Goal: Task Accomplishment & Management: Manage account settings

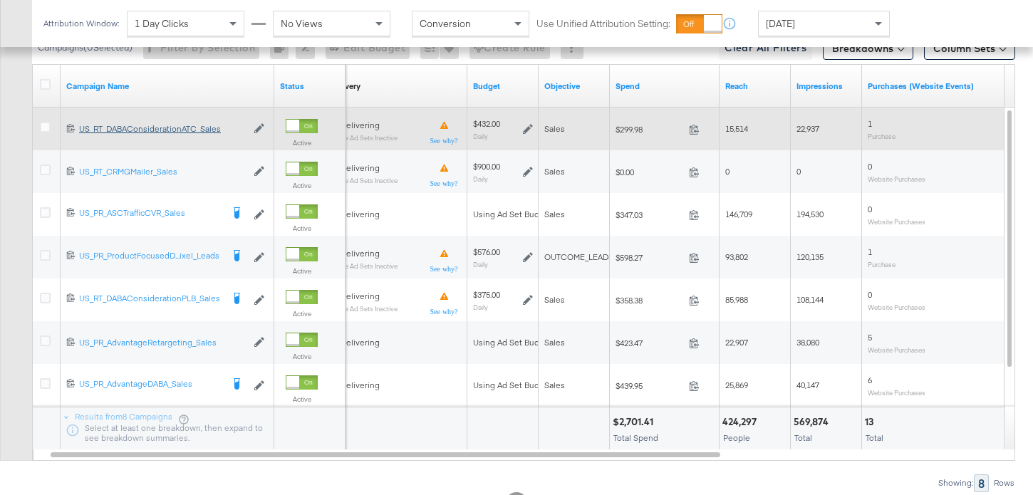
scroll to position [726, 0]
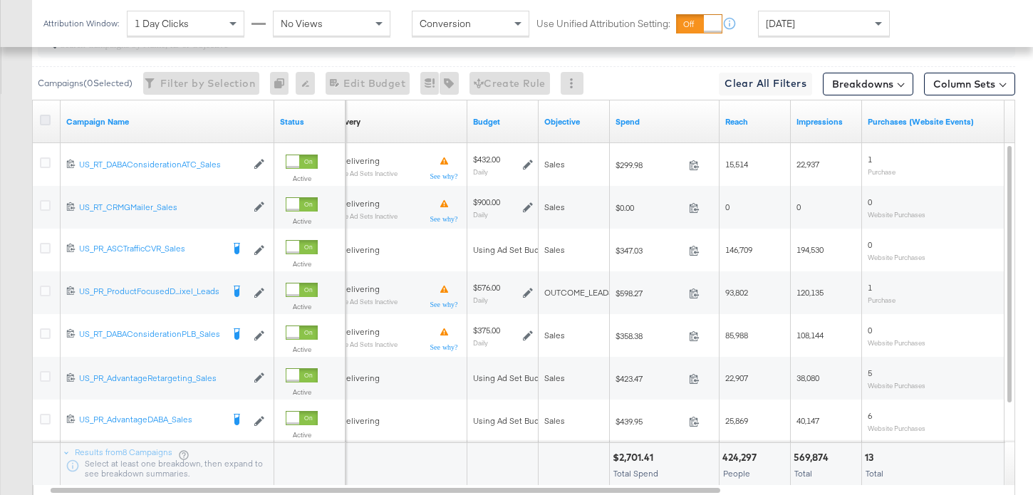
click at [43, 118] on icon at bounding box center [45, 120] width 11 height 11
click at [0, 0] on input "checkbox" at bounding box center [0, 0] width 0 height 0
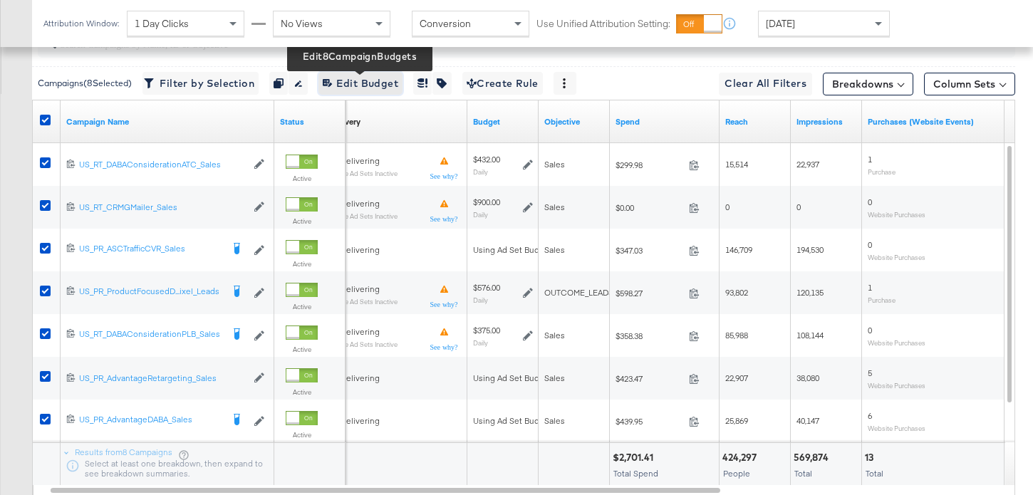
click at [361, 83] on span "Edit 8 Campaign Budgets Edit Budget" at bounding box center [361, 84] width 76 height 18
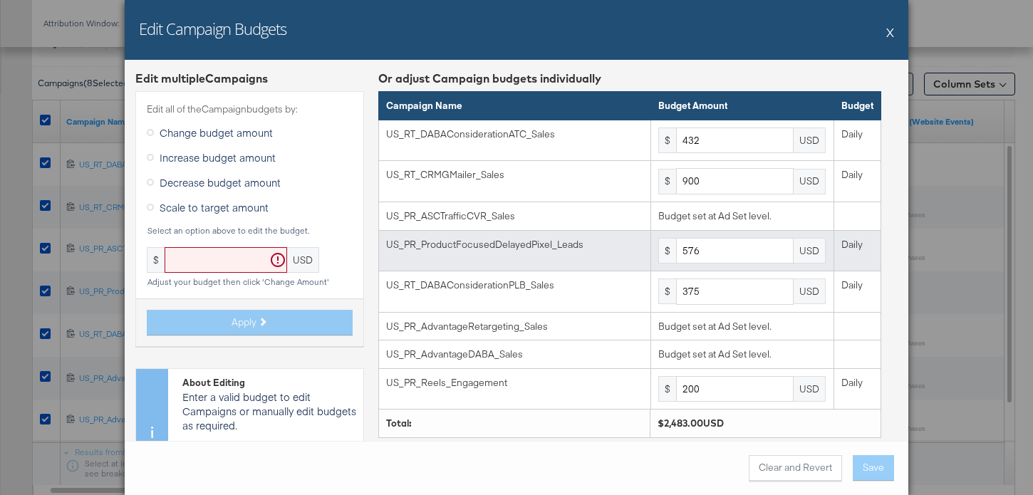
scroll to position [66, 0]
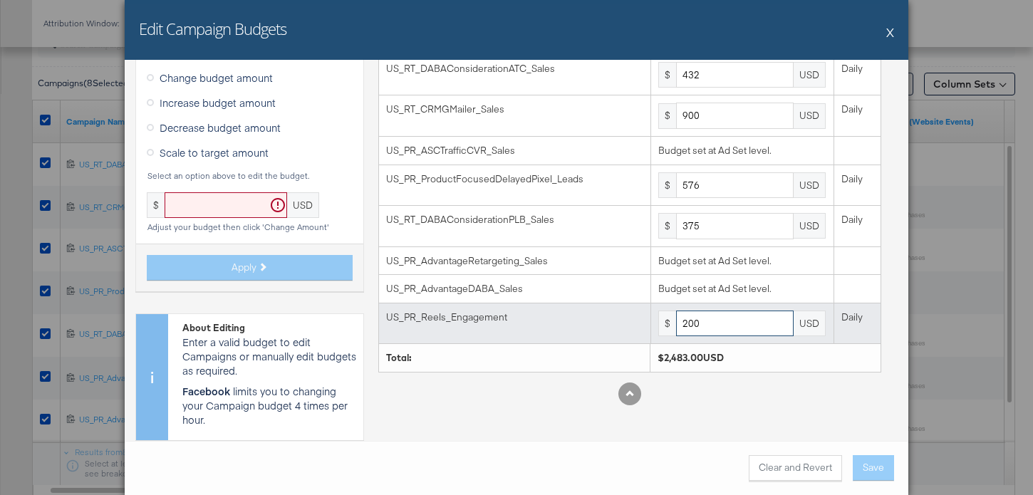
click at [721, 325] on input "200" at bounding box center [735, 324] width 118 height 26
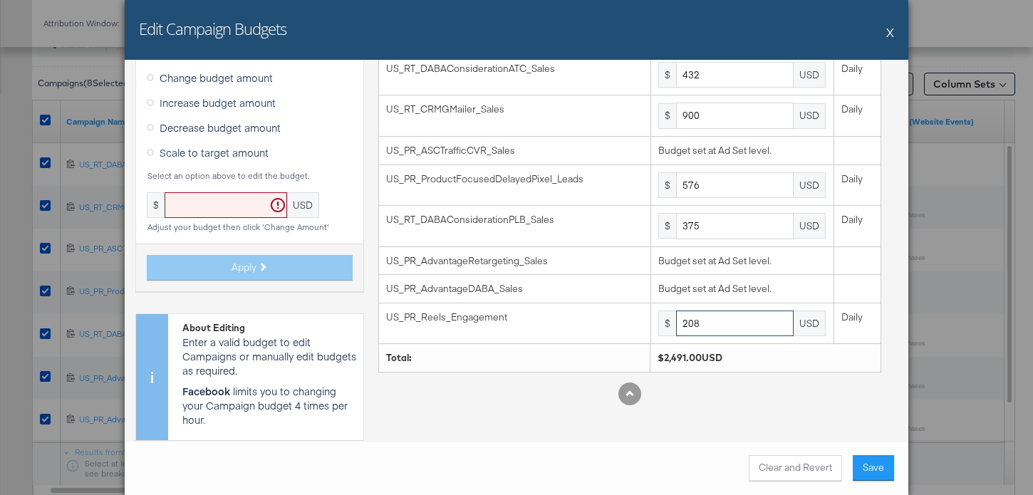
type input "208"
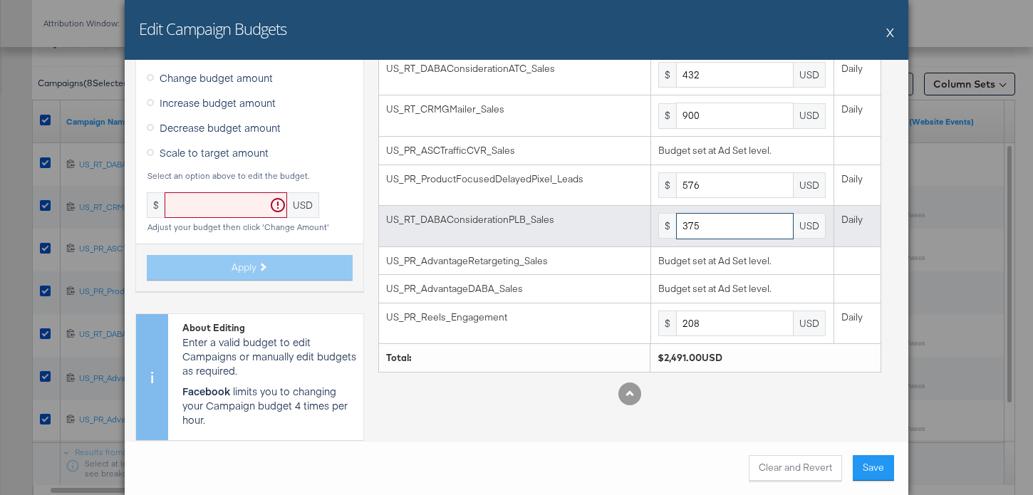
click at [712, 228] on input "375" at bounding box center [735, 226] width 118 height 26
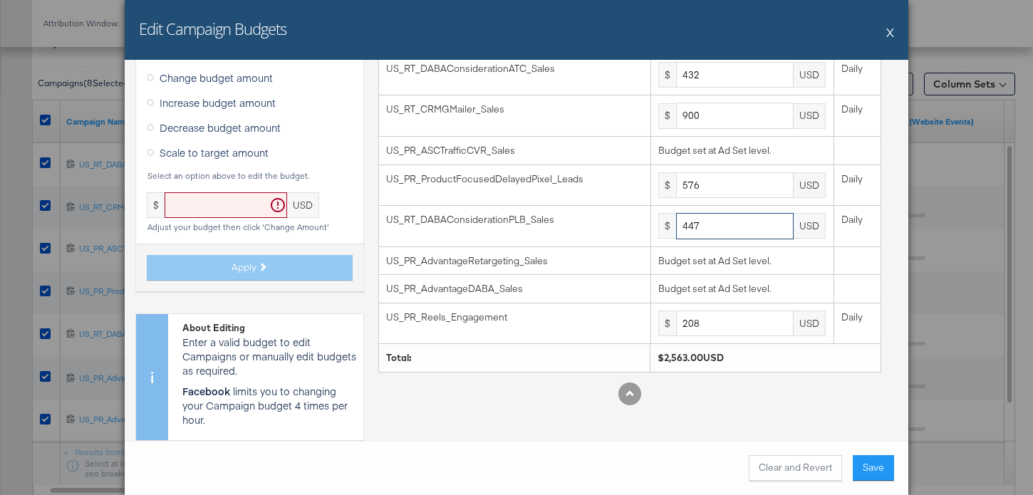
type input "447"
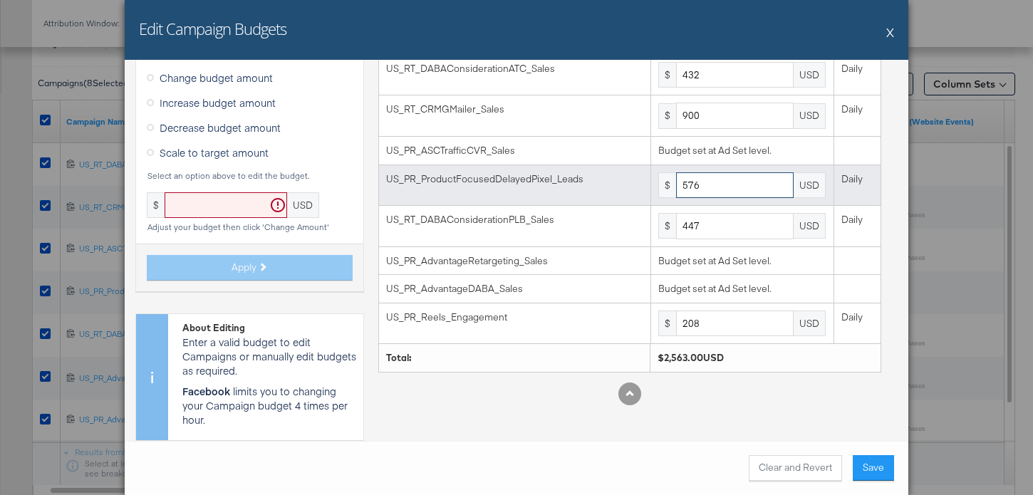
click at [710, 189] on input "576" at bounding box center [735, 185] width 118 height 26
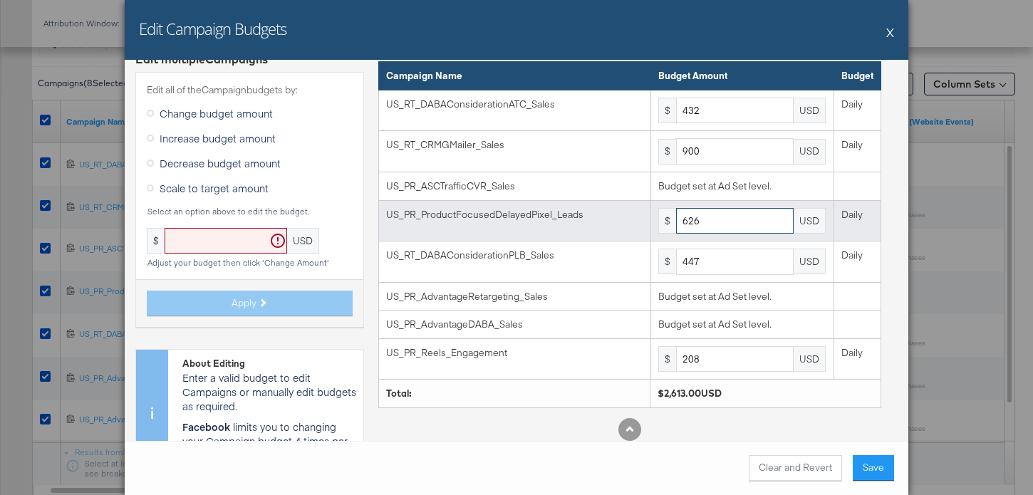
scroll to position [27, 0]
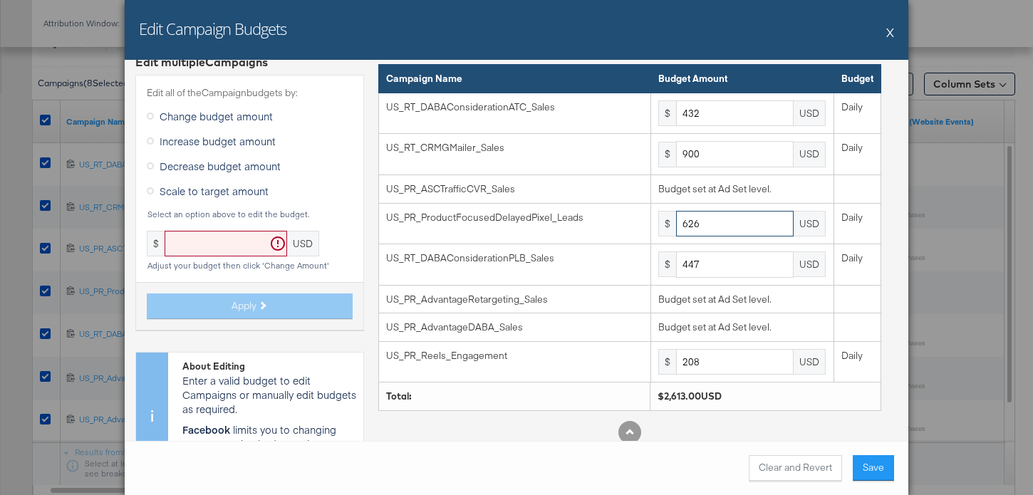
type input "626"
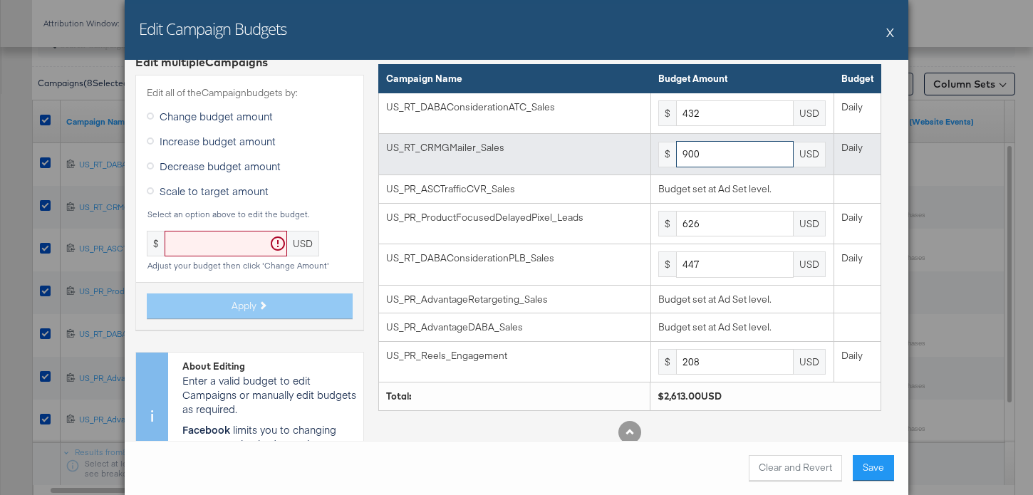
click at [720, 155] on input "900" at bounding box center [735, 154] width 118 height 26
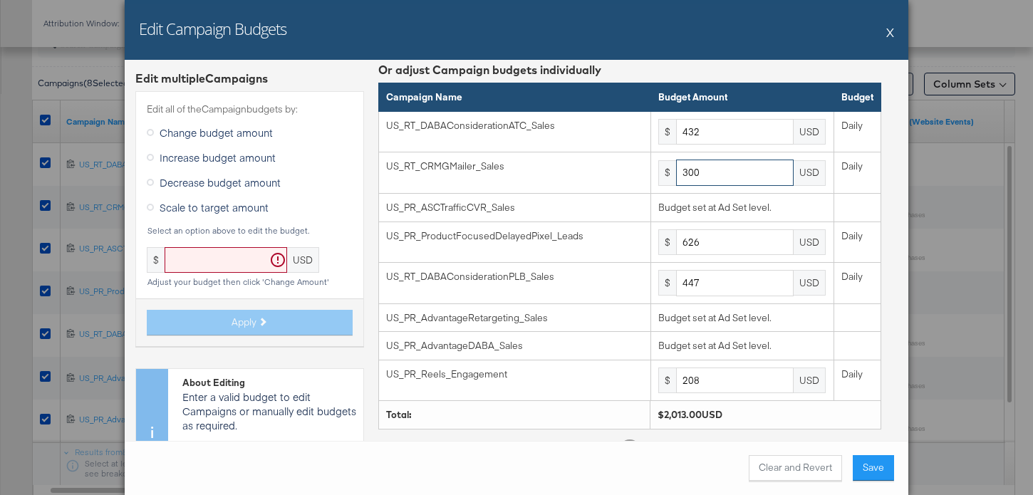
type input "300"
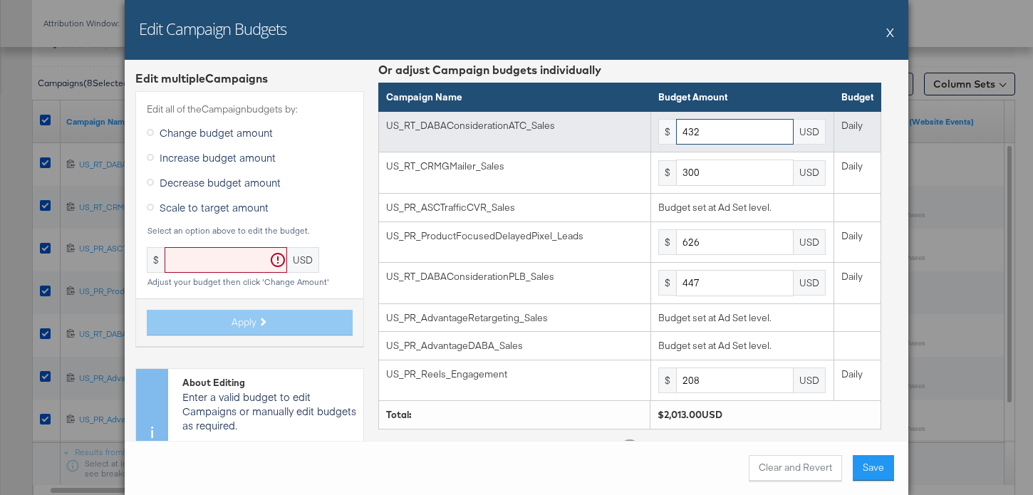
click at [733, 135] on input "432" at bounding box center [735, 132] width 118 height 26
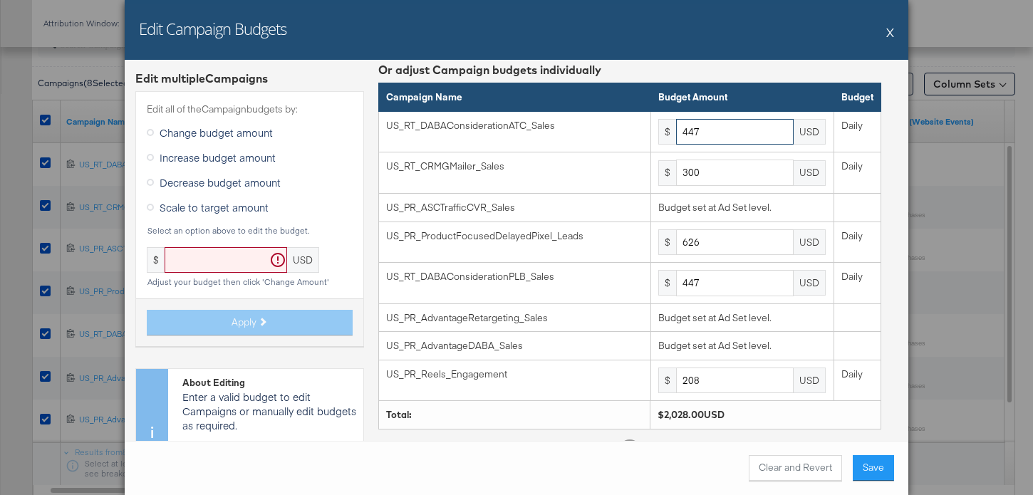
scroll to position [0, 0]
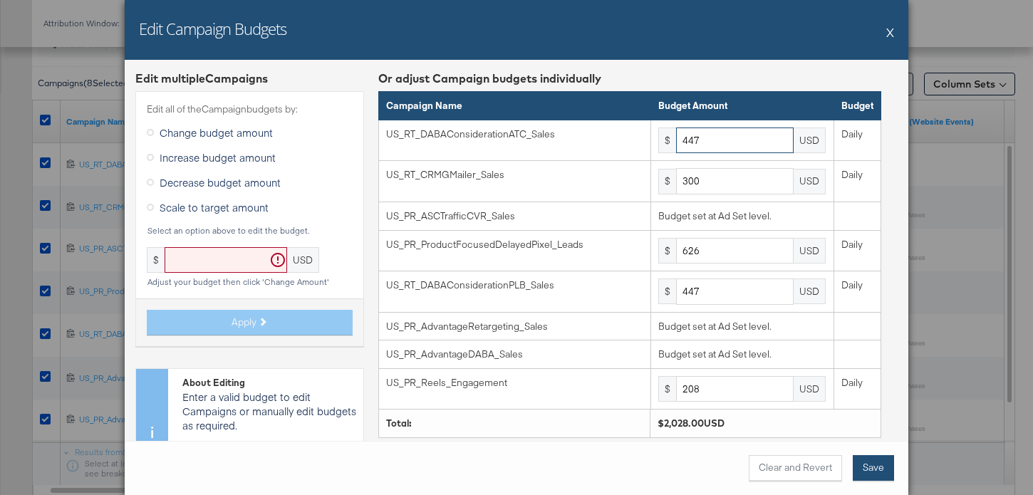
type input "447"
click at [883, 479] on button "Save" at bounding box center [873, 468] width 41 height 26
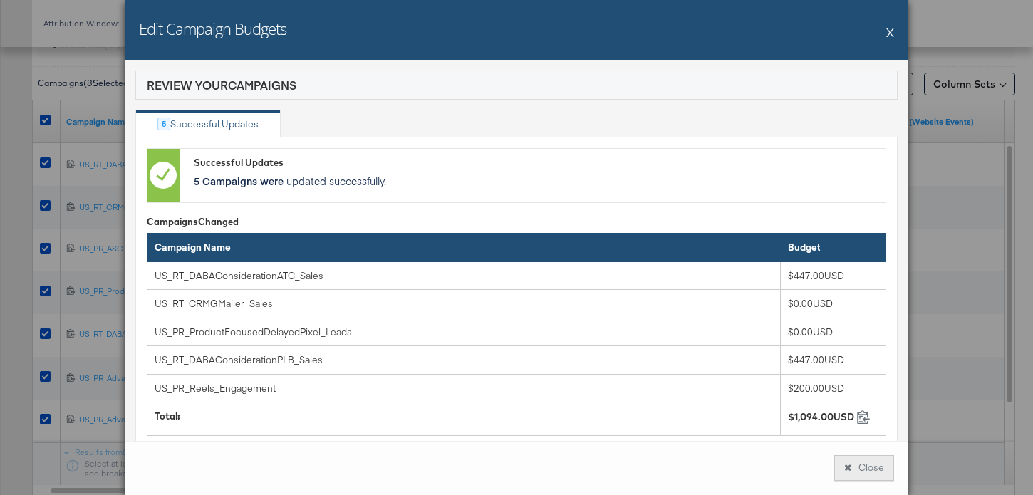
click at [873, 470] on button "Close" at bounding box center [864, 468] width 60 height 26
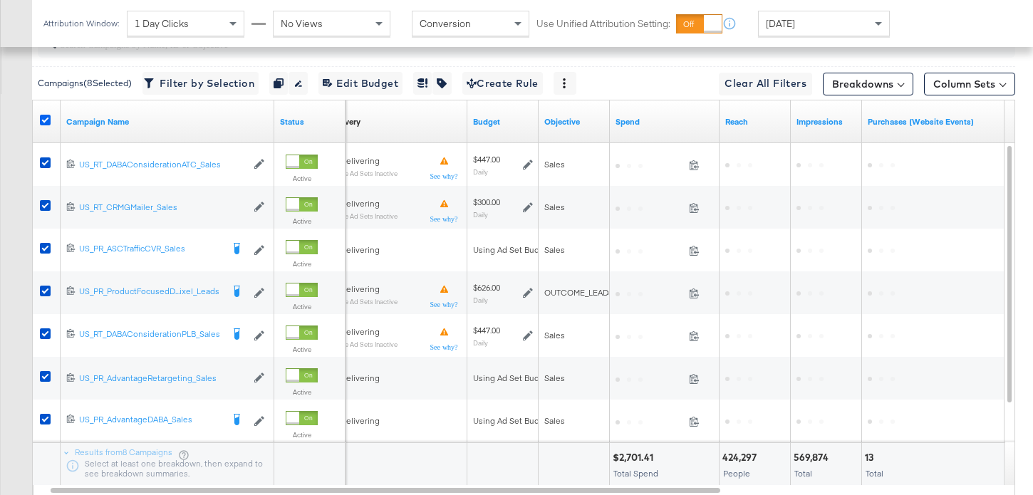
click at [43, 116] on icon at bounding box center [45, 120] width 11 height 11
click at [0, 0] on input "checkbox" at bounding box center [0, 0] width 0 height 0
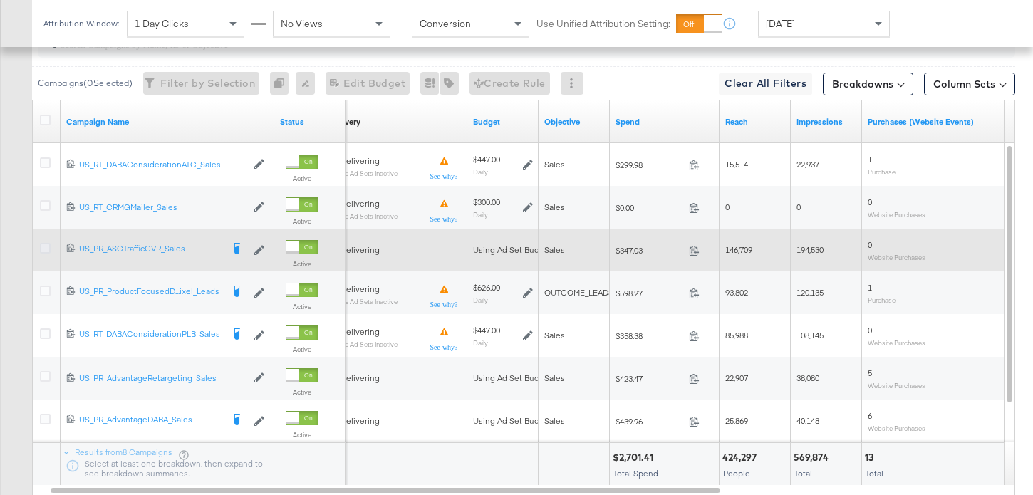
click at [44, 249] on icon at bounding box center [45, 248] width 11 height 11
click at [0, 0] on input "checkbox" at bounding box center [0, 0] width 0 height 0
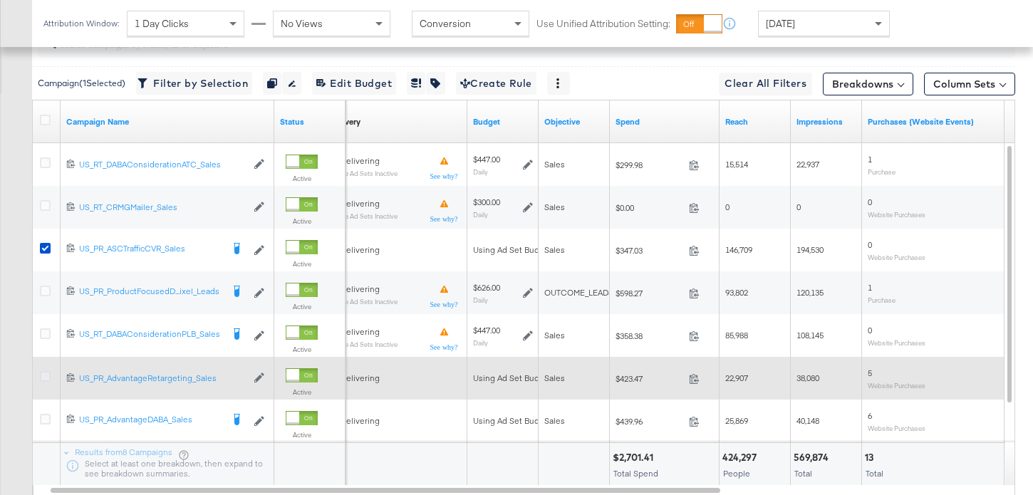
click at [44, 377] on icon at bounding box center [45, 376] width 11 height 11
click at [0, 0] on input "checkbox" at bounding box center [0, 0] width 0 height 0
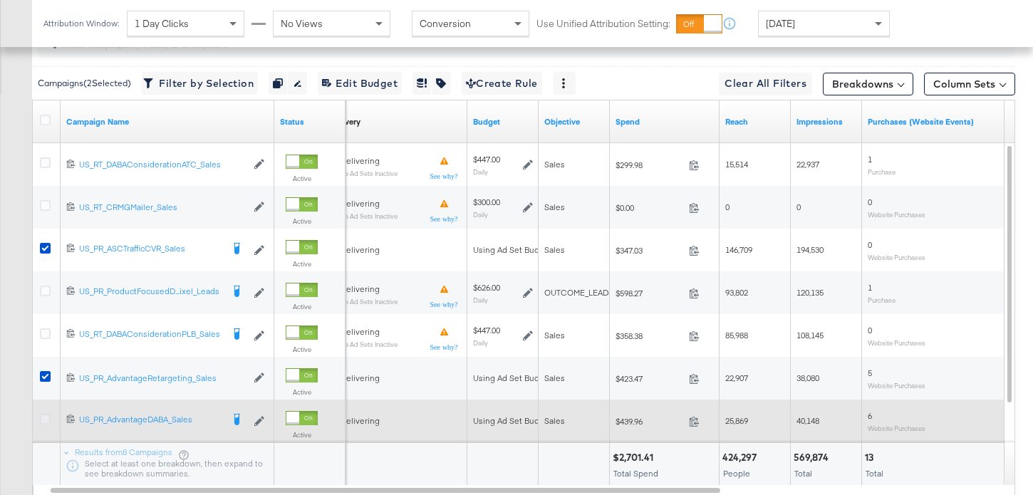
click at [44, 420] on icon at bounding box center [45, 419] width 11 height 11
click at [0, 0] on input "checkbox" at bounding box center [0, 0] width 0 height 0
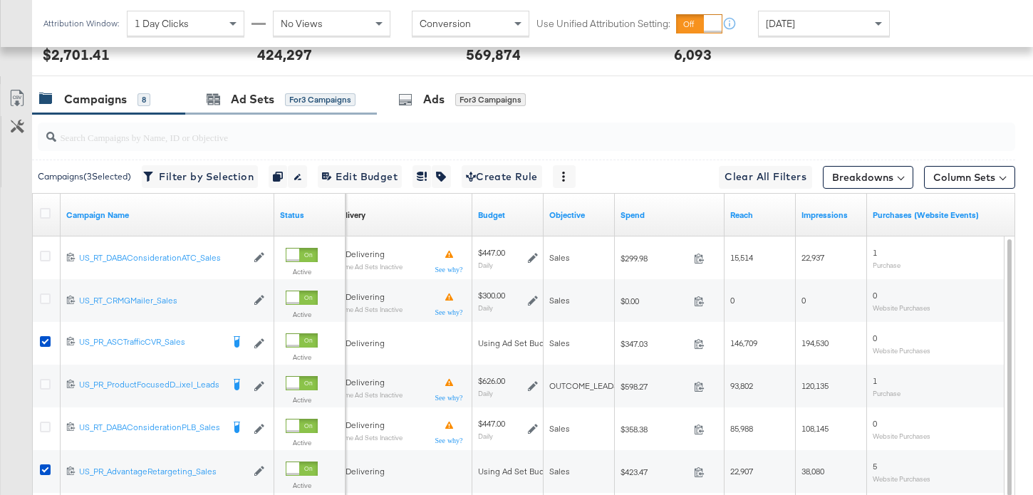
click at [264, 109] on div "Ad Sets for 3 Campaigns" at bounding box center [281, 99] width 192 height 31
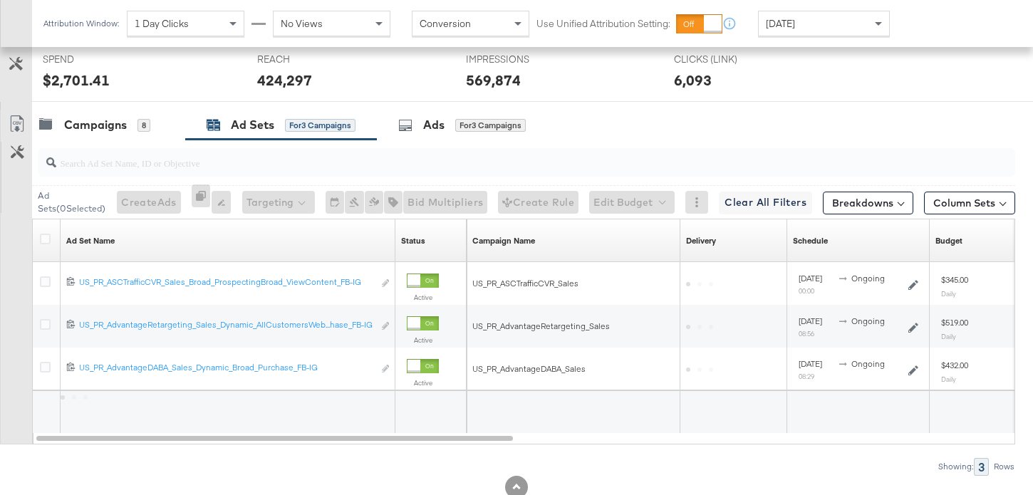
scroll to position [633, 0]
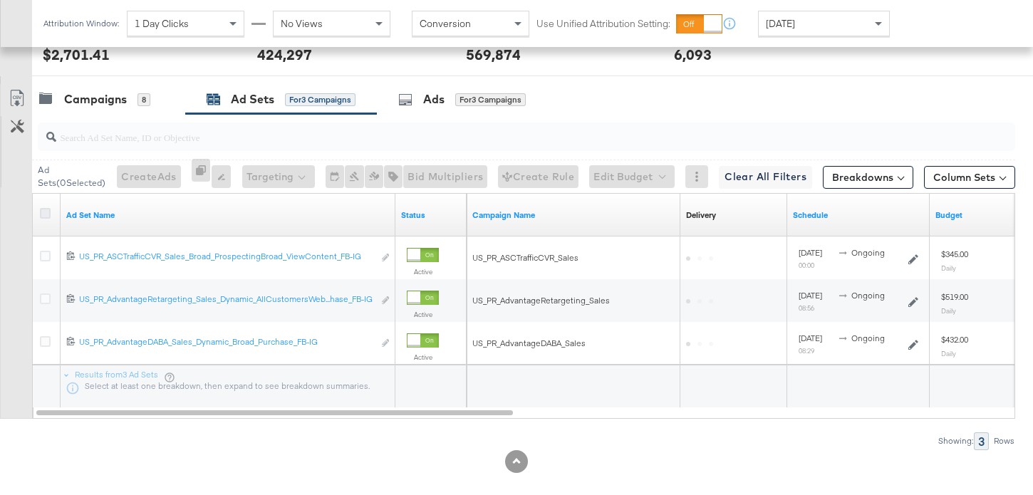
click at [48, 211] on icon at bounding box center [45, 213] width 11 height 11
click at [0, 0] on input "checkbox" at bounding box center [0, 0] width 0 height 0
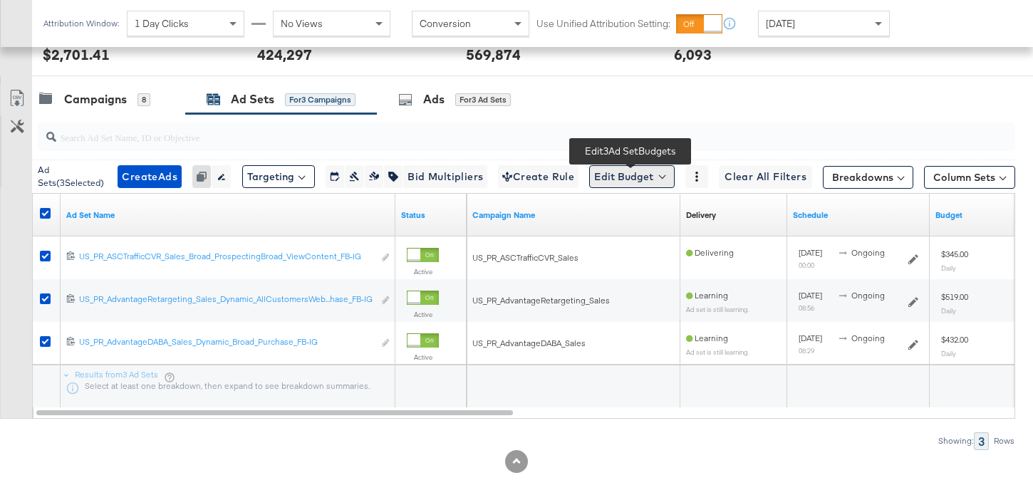
click at [619, 183] on button "Edit Budget" at bounding box center [631, 176] width 85 height 23
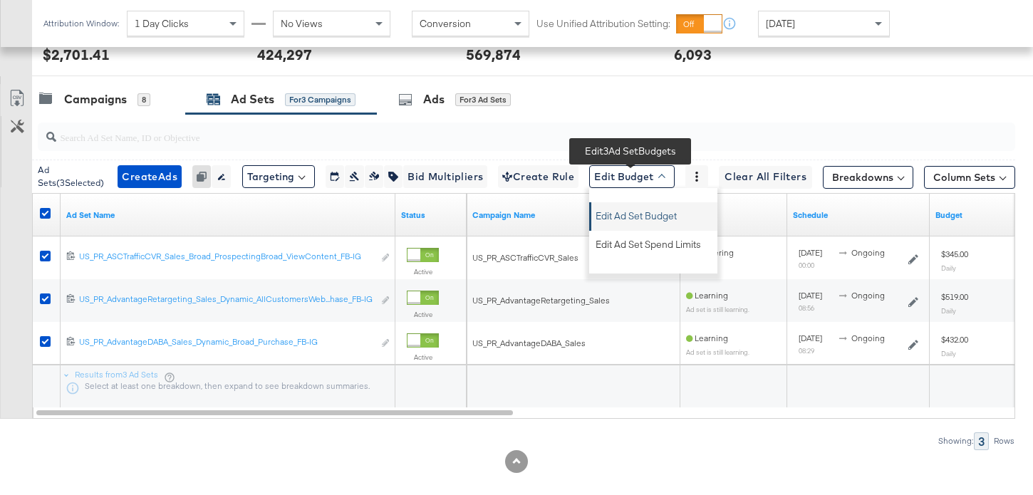
click at [631, 219] on span "Edit Ad Set Budget" at bounding box center [636, 213] width 81 height 19
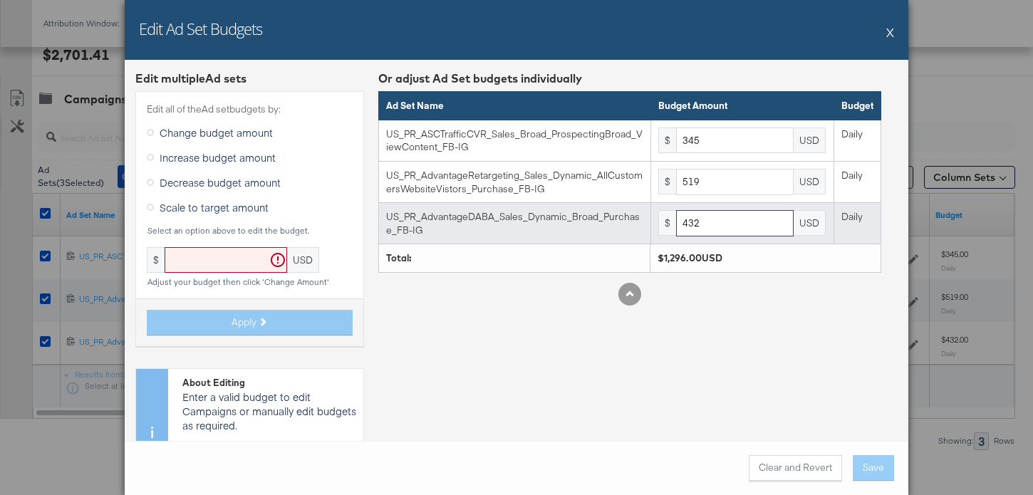
click at [714, 232] on input "432" at bounding box center [735, 223] width 118 height 26
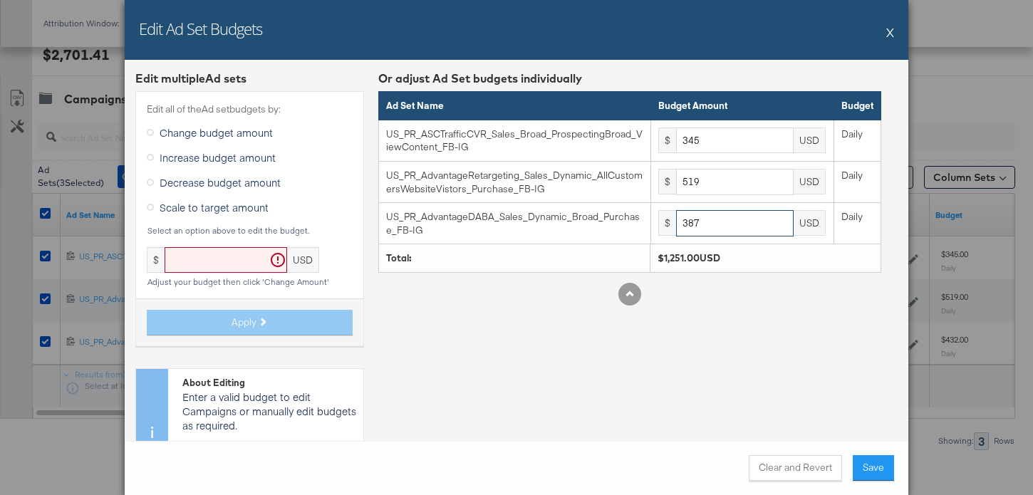
type input "387"
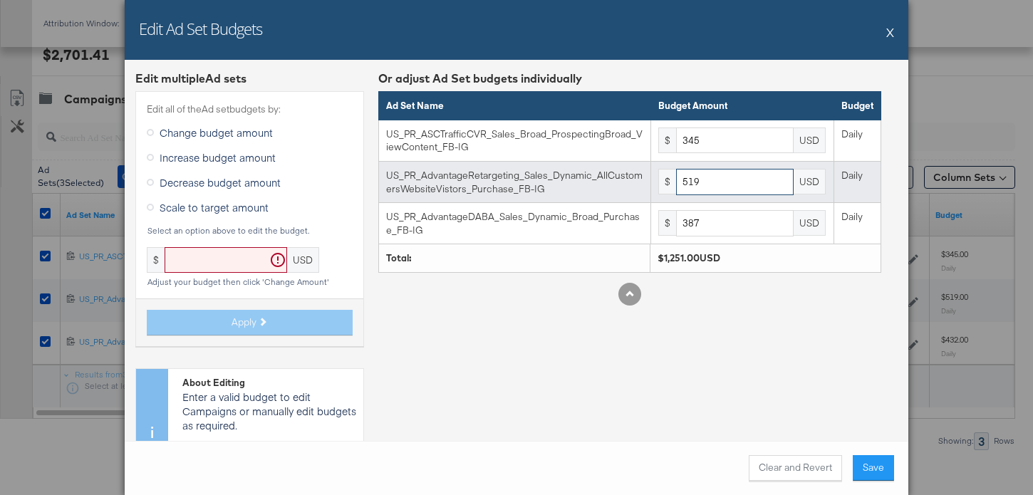
click at [728, 184] on input "519" at bounding box center [735, 182] width 118 height 26
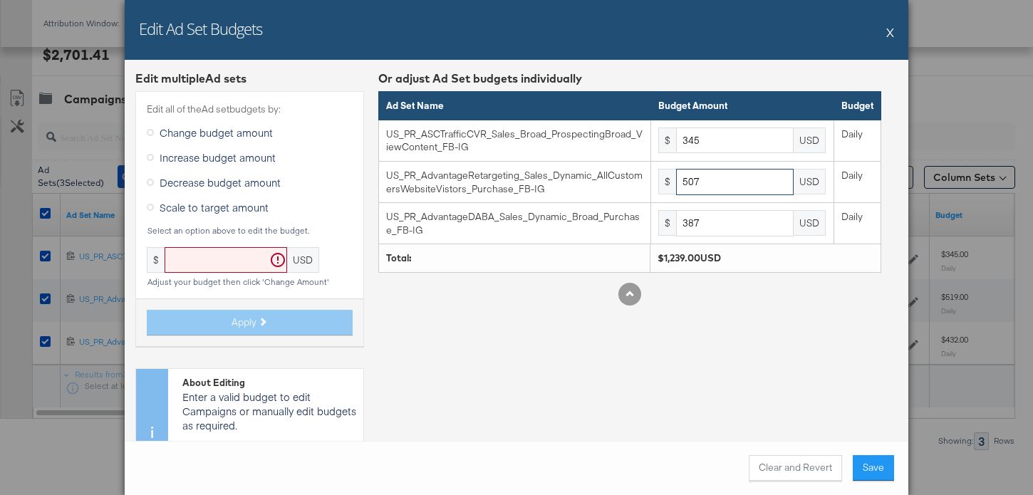
type input "507"
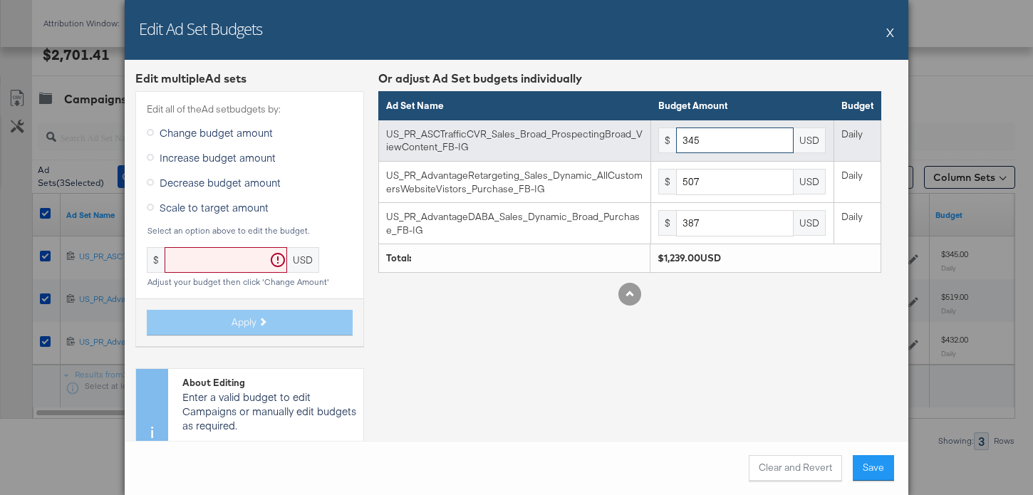
click at [725, 141] on input "345" at bounding box center [735, 141] width 118 height 26
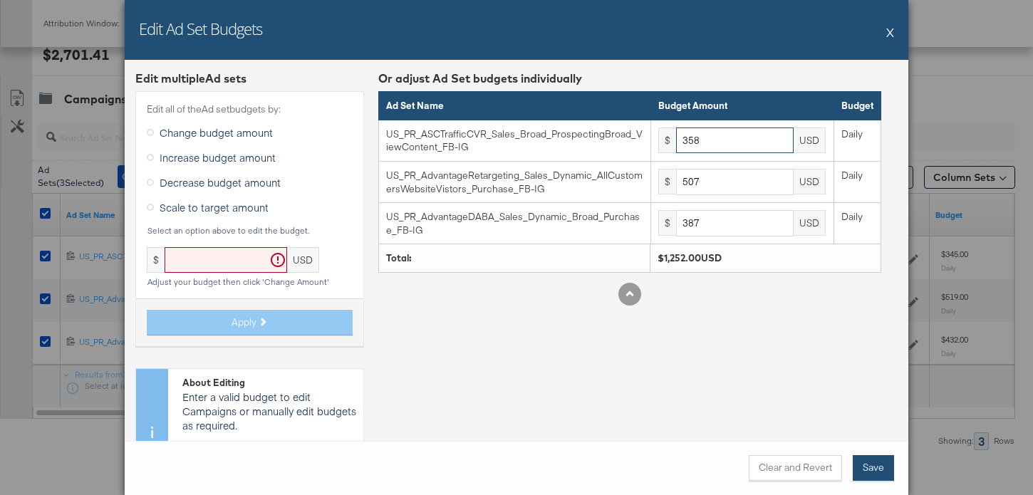
type input "358"
click at [871, 462] on button "Save" at bounding box center [873, 468] width 41 height 26
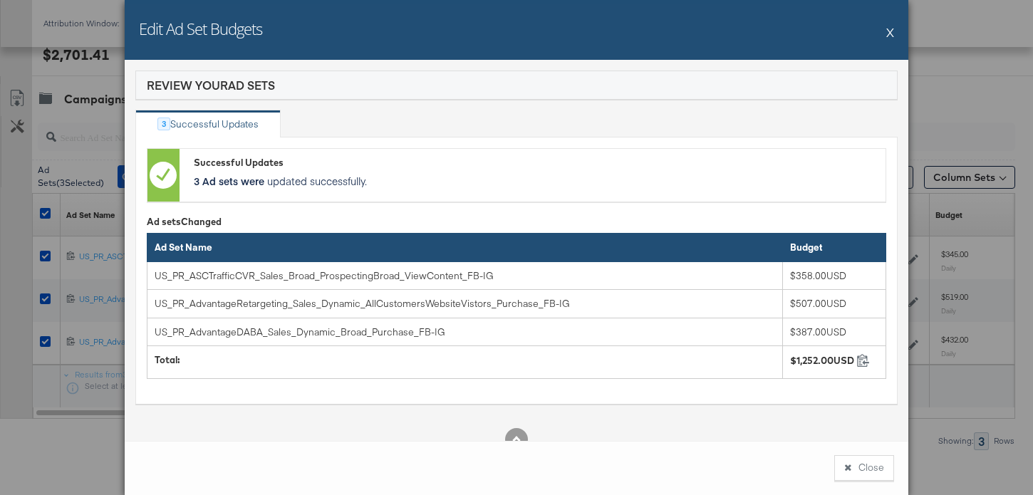
click at [871, 462] on button "Close" at bounding box center [864, 468] width 60 height 26
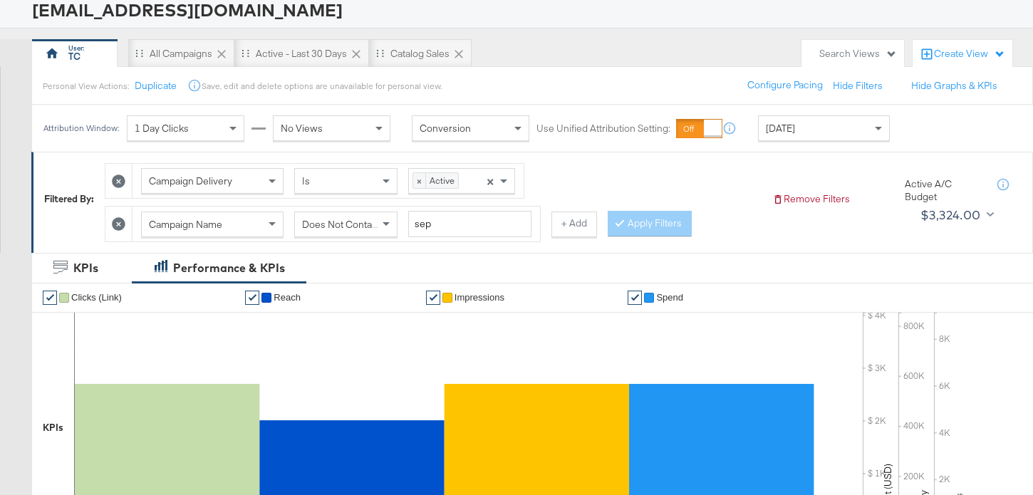
scroll to position [0, 0]
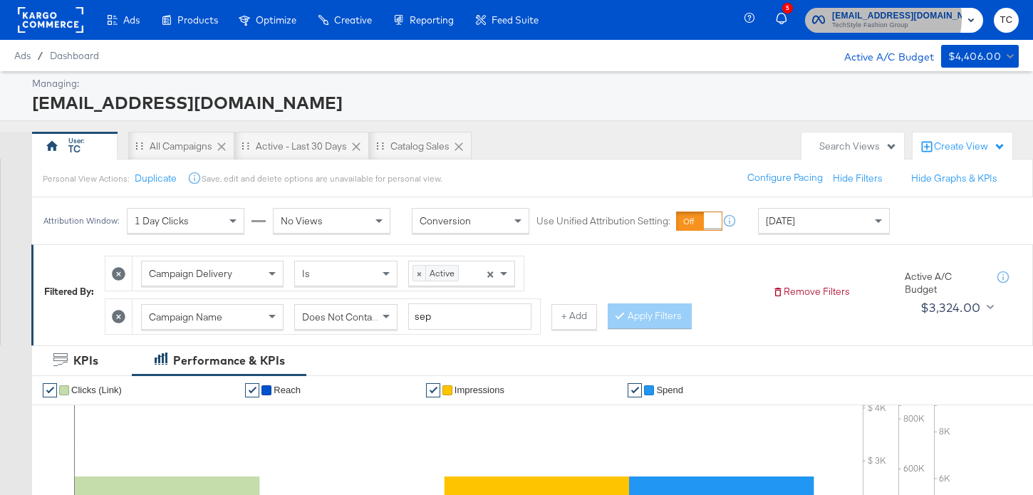
click at [901, 18] on span "social@us.loccitane.com" at bounding box center [897, 16] width 130 height 15
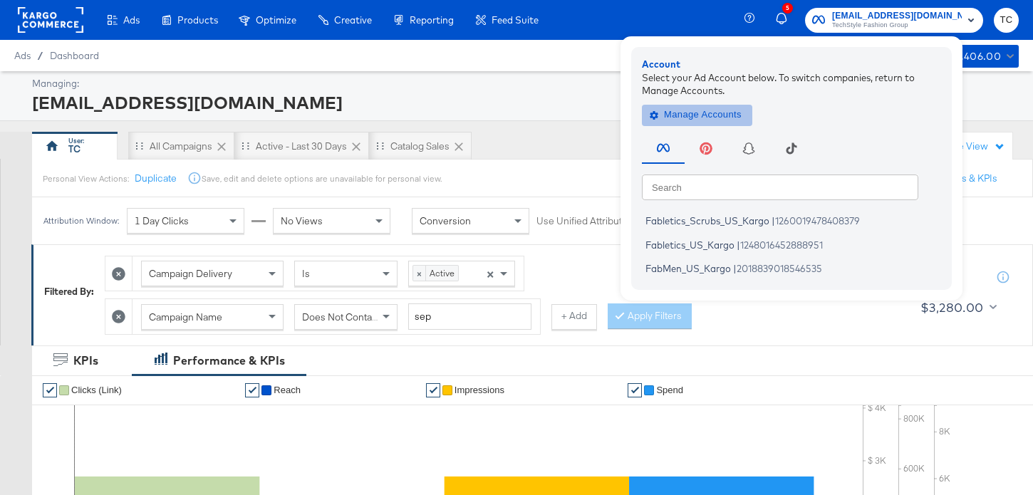
click at [742, 118] on span "Manage Accounts" at bounding box center [697, 115] width 89 height 16
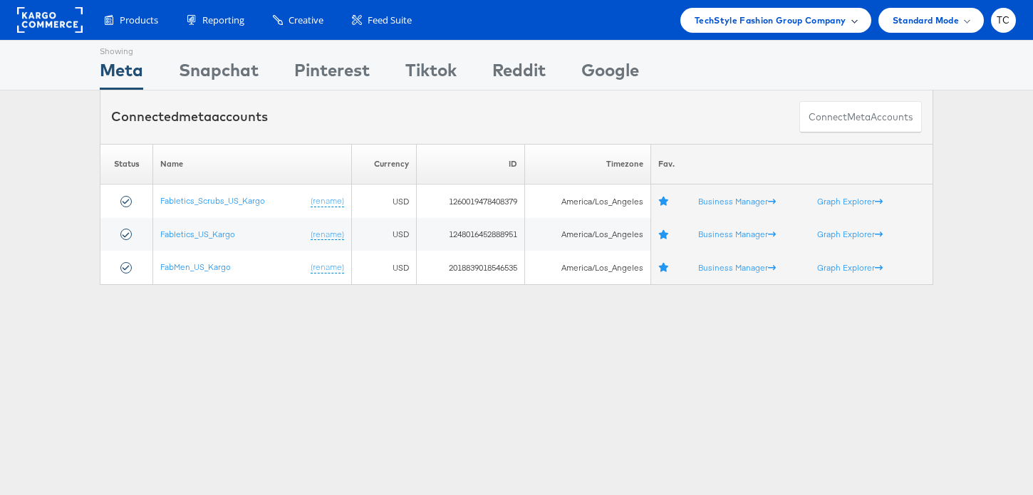
click at [812, 9] on div "TechStyle Fashion Group Company" at bounding box center [775, 20] width 191 height 25
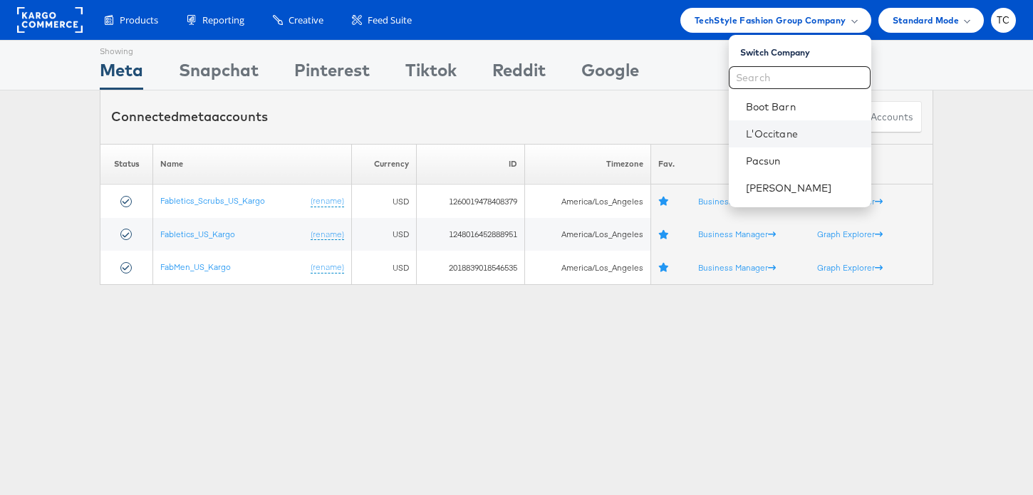
click at [783, 143] on li "L'Occitane" at bounding box center [800, 133] width 142 height 27
click at [782, 133] on link "L'Occitane" at bounding box center [803, 134] width 114 height 14
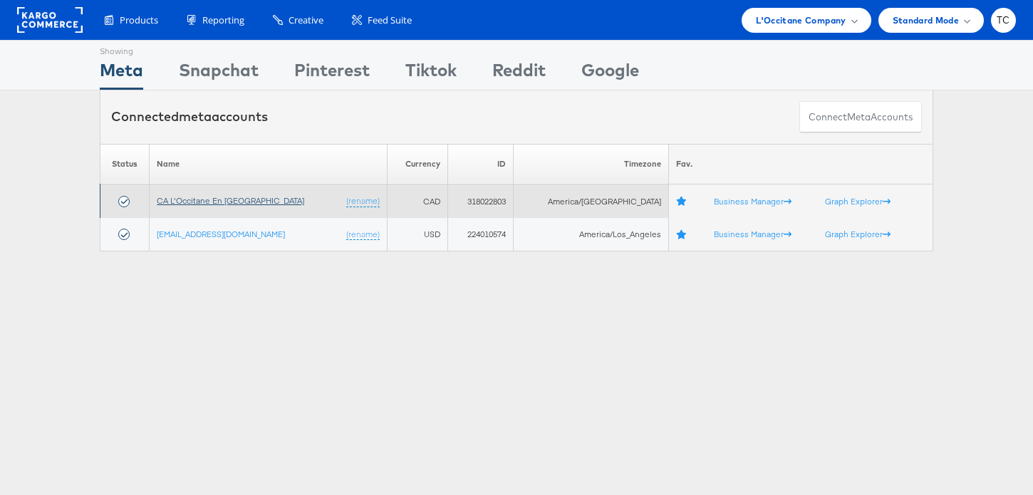
click at [254, 201] on link "CA L'Occitane En Provence" at bounding box center [230, 200] width 147 height 11
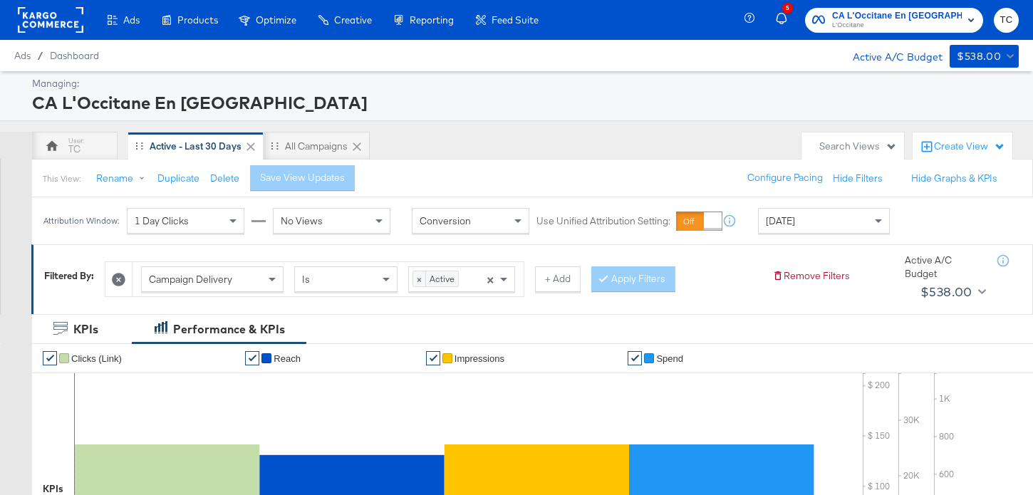
scroll to position [484, 0]
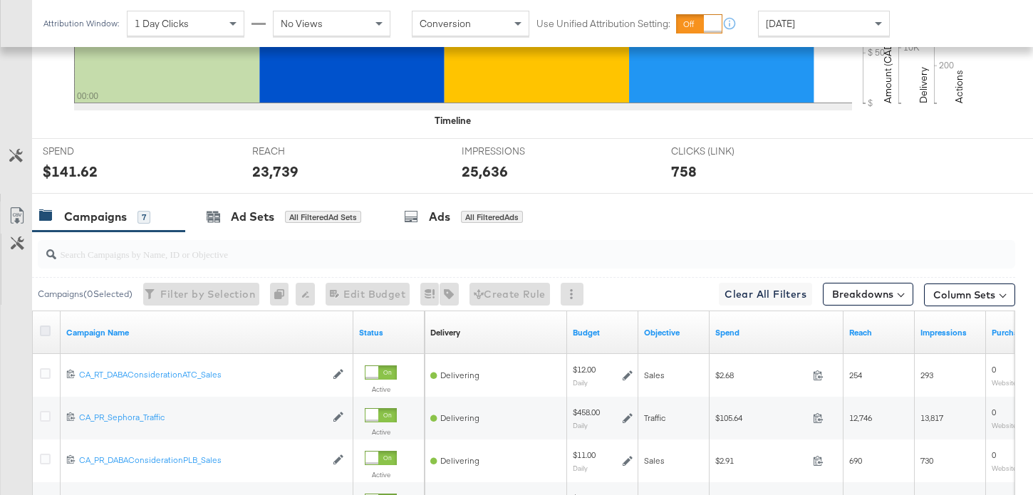
click at [42, 336] on icon at bounding box center [45, 331] width 11 height 11
click at [0, 0] on input "checkbox" at bounding box center [0, 0] width 0 height 0
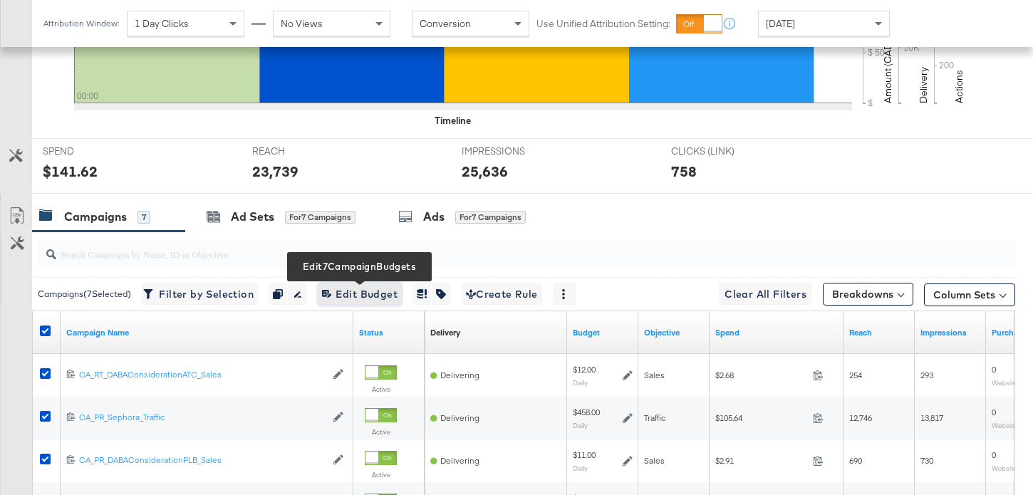
click at [366, 296] on span "Edit 7 Campaign Budgets Edit Budget" at bounding box center [360, 295] width 76 height 18
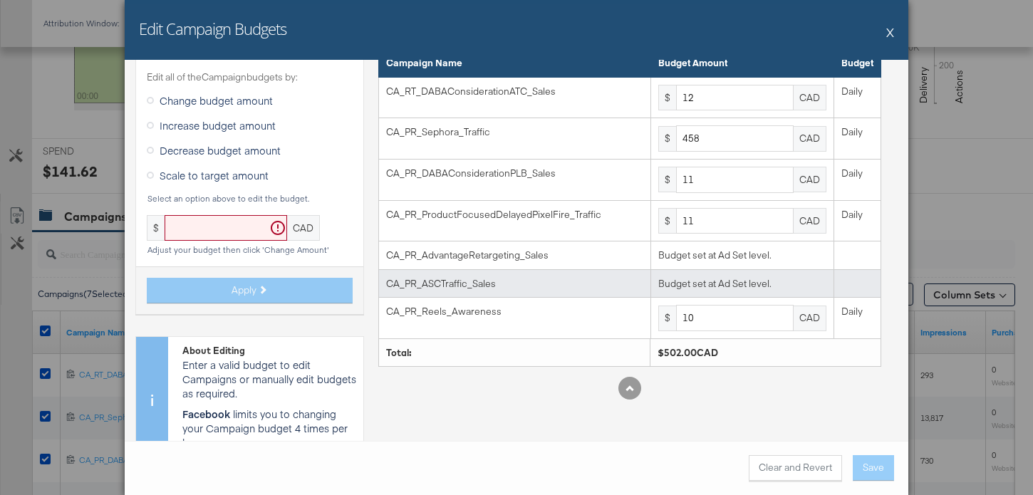
scroll to position [66, 0]
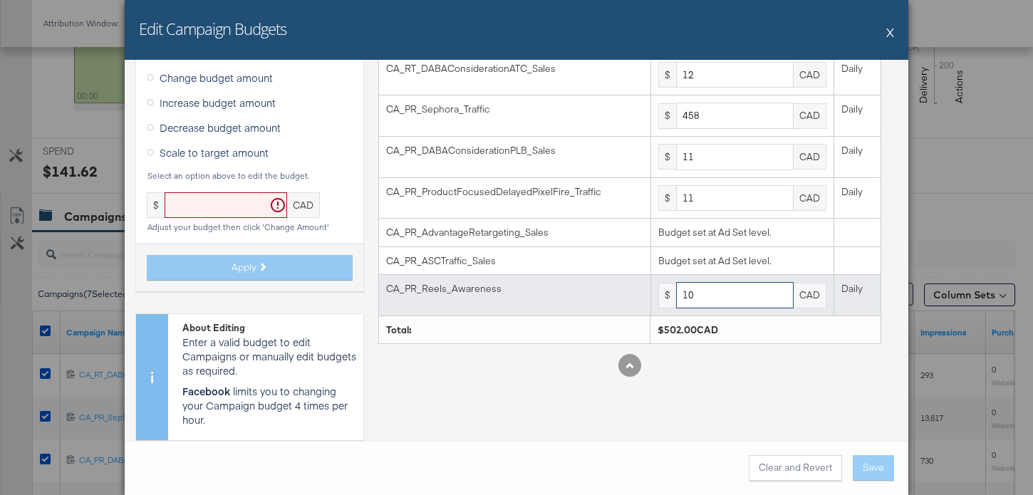
click at [708, 292] on input "10" at bounding box center [735, 295] width 118 height 26
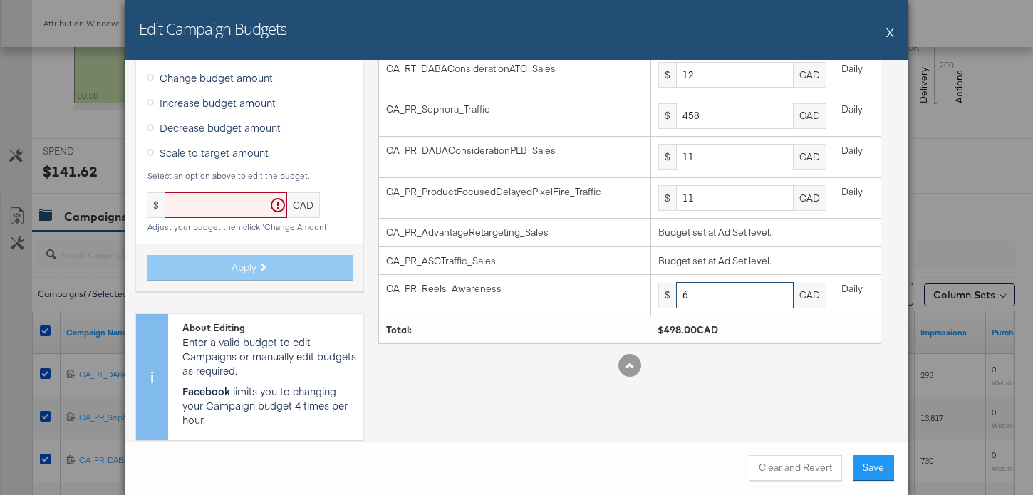
type input "6"
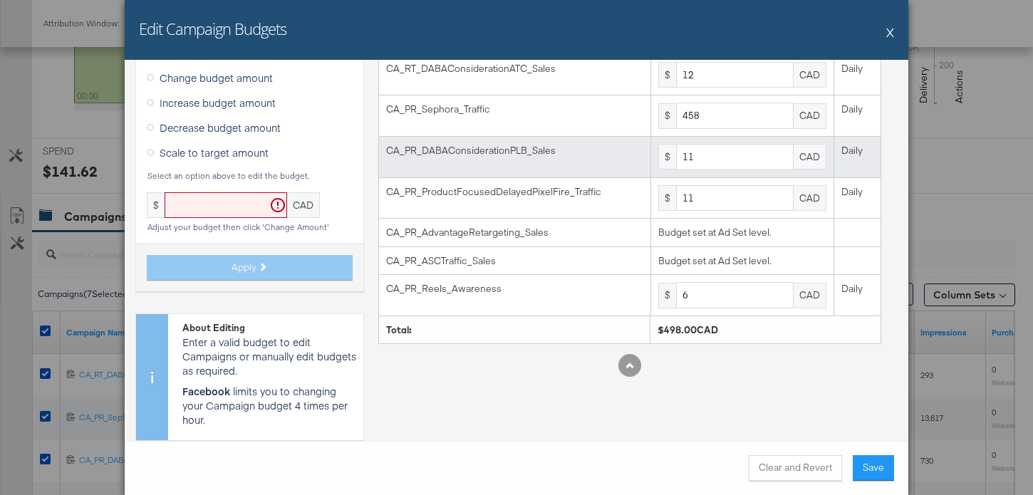
click at [752, 174] on td "$ 11 CAD" at bounding box center [741, 157] width 183 height 41
click at [752, 164] on input "11" at bounding box center [735, 157] width 118 height 26
type input "9"
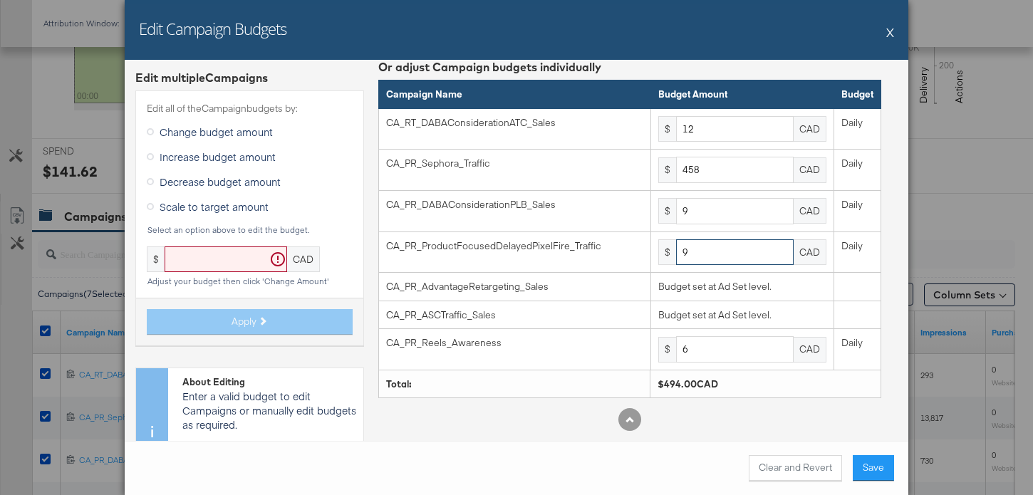
scroll to position [7, 0]
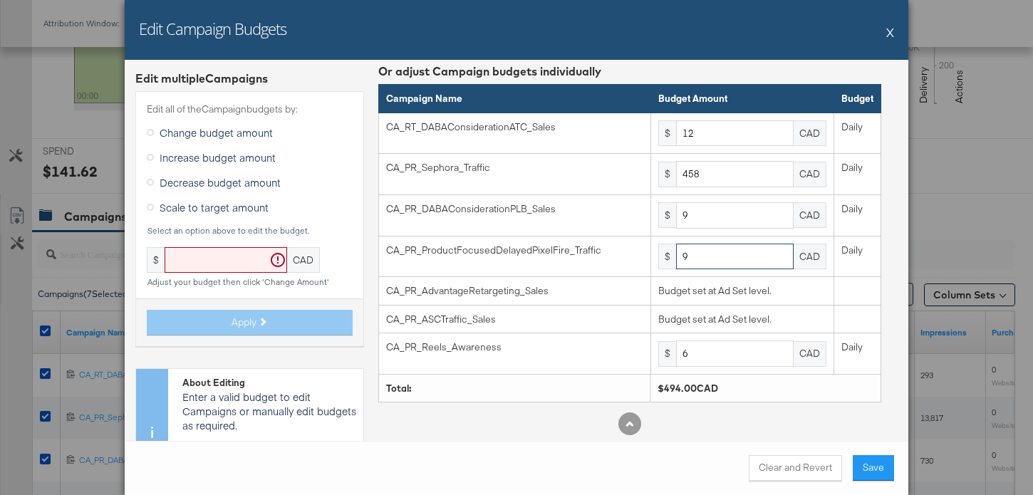
type input "9"
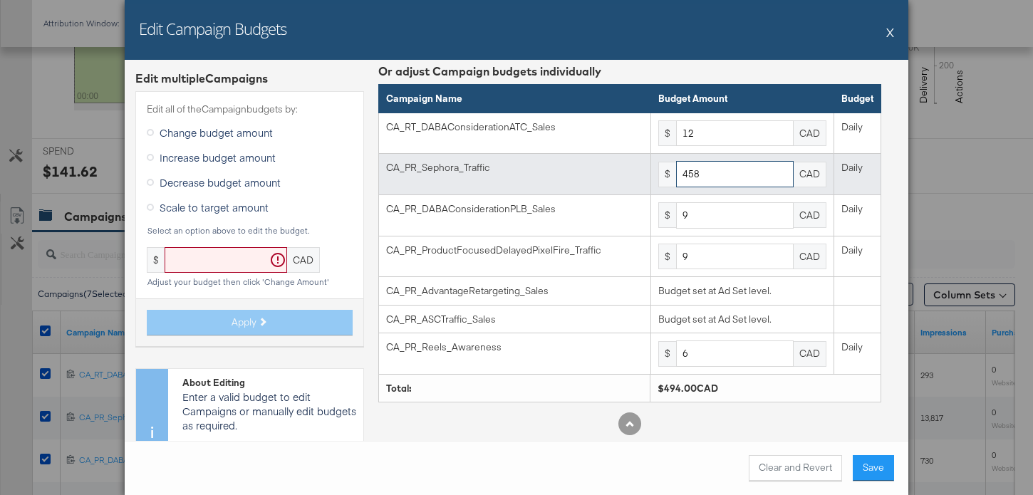
click at [712, 175] on input "458" at bounding box center [735, 174] width 118 height 26
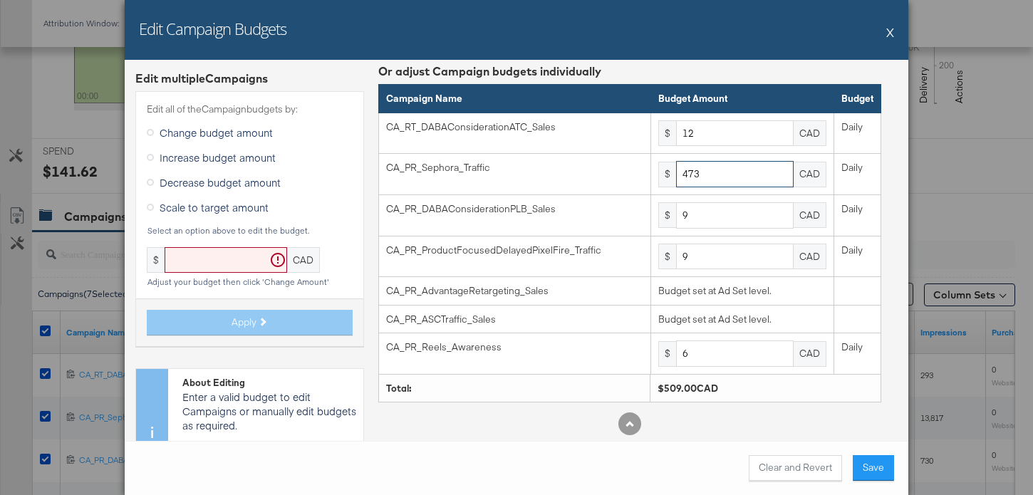
type input "473"
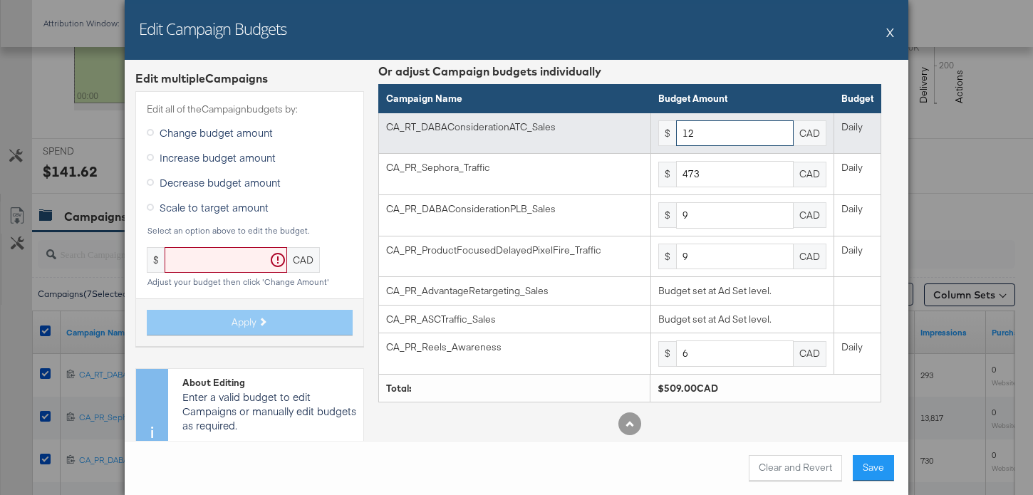
click at [749, 141] on input "12" at bounding box center [735, 133] width 118 height 26
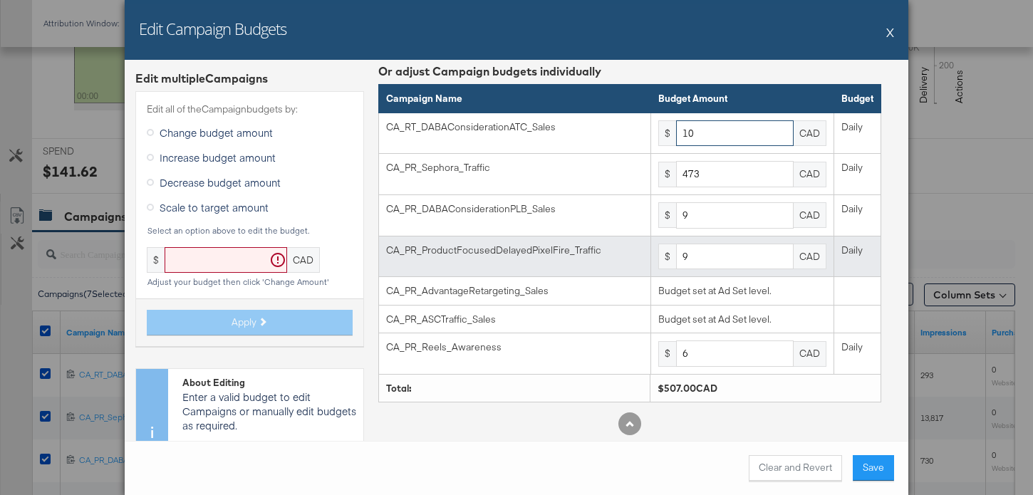
scroll to position [26, 0]
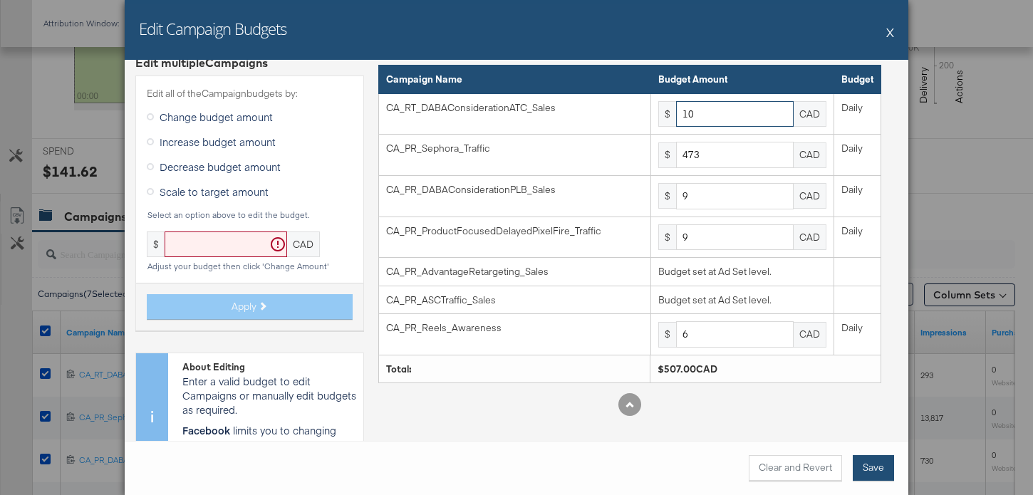
type input "10"
click at [871, 458] on button "Save" at bounding box center [873, 468] width 41 height 26
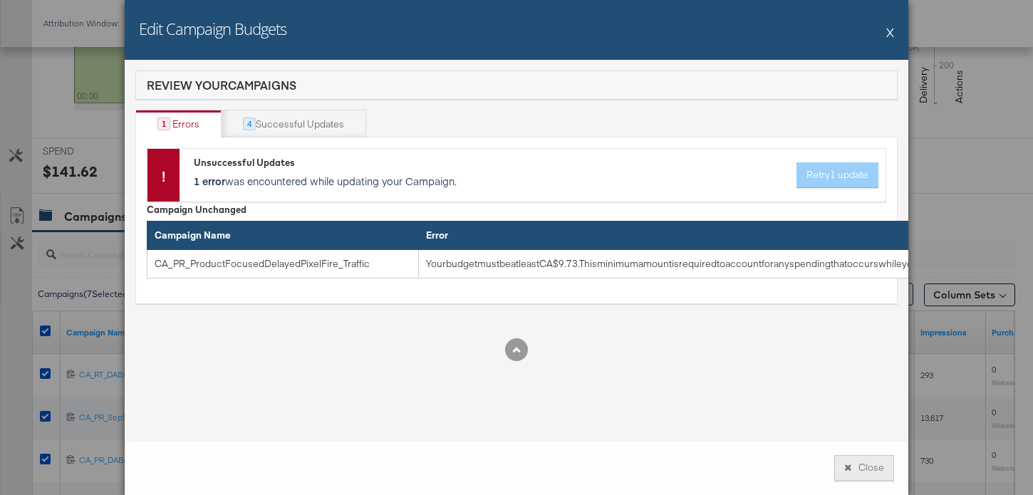
click at [873, 470] on button "Close" at bounding box center [864, 468] width 60 height 26
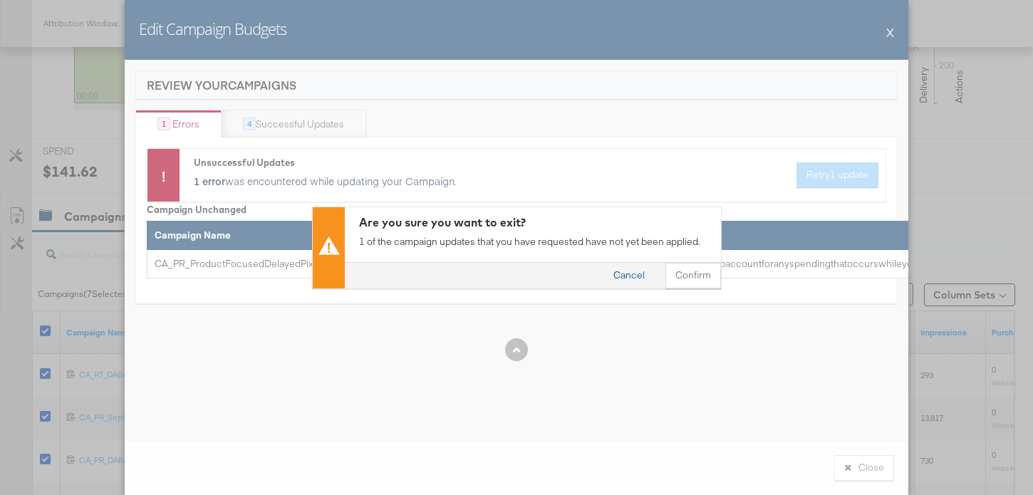
click at [641, 277] on button "Cancel" at bounding box center [628, 276] width 51 height 26
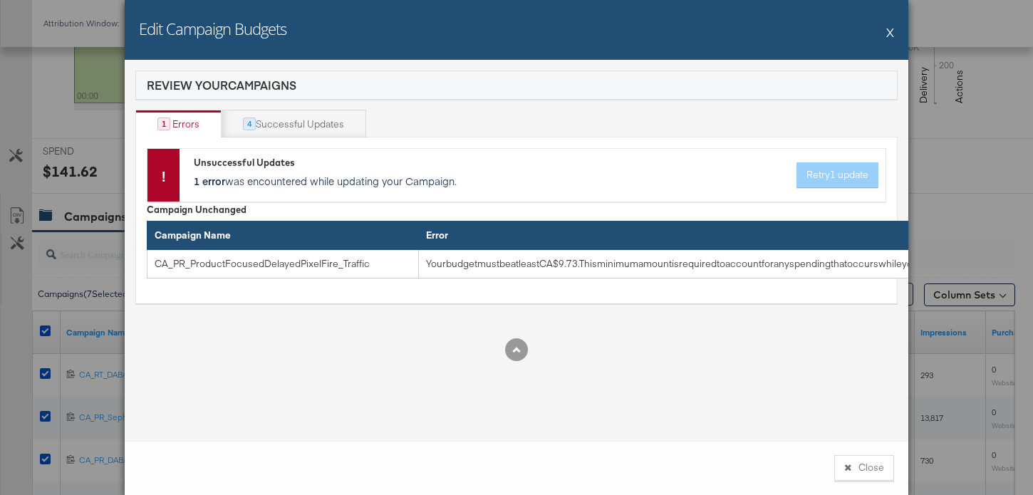
click at [821, 165] on div "Unsuccessful Updates 1 error was encountered while updating your Campaign. Retr…" at bounding box center [536, 175] width 685 height 38
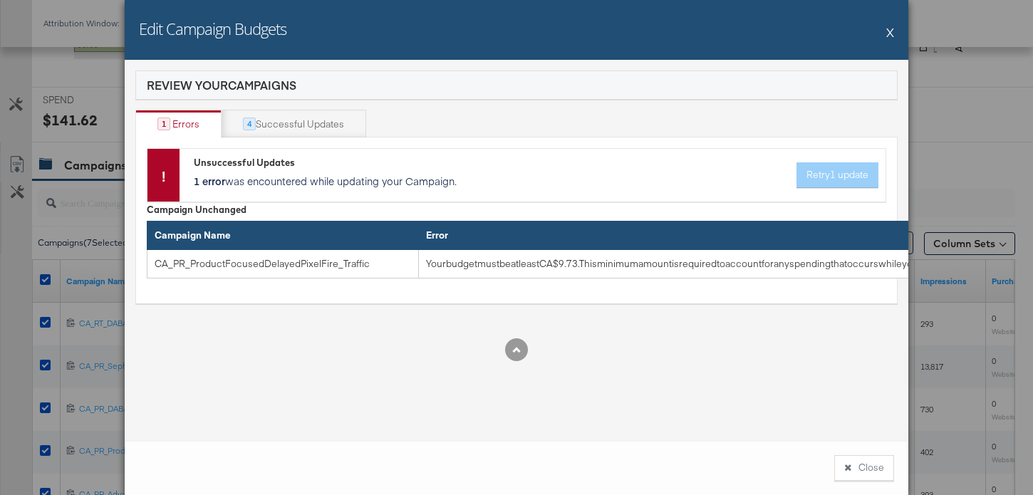
scroll to position [588, 0]
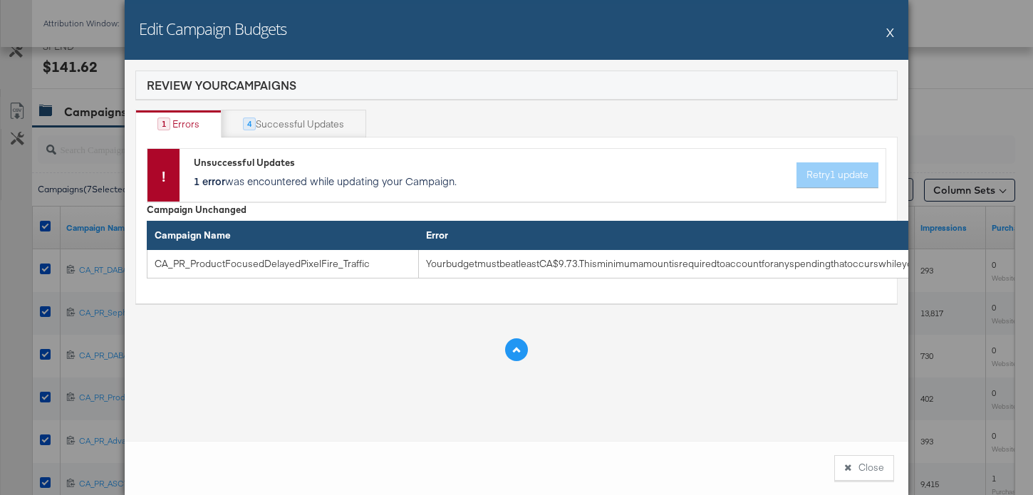
click at [519, 358] on button at bounding box center [516, 349] width 23 height 23
click at [858, 471] on button "Close" at bounding box center [864, 468] width 60 height 26
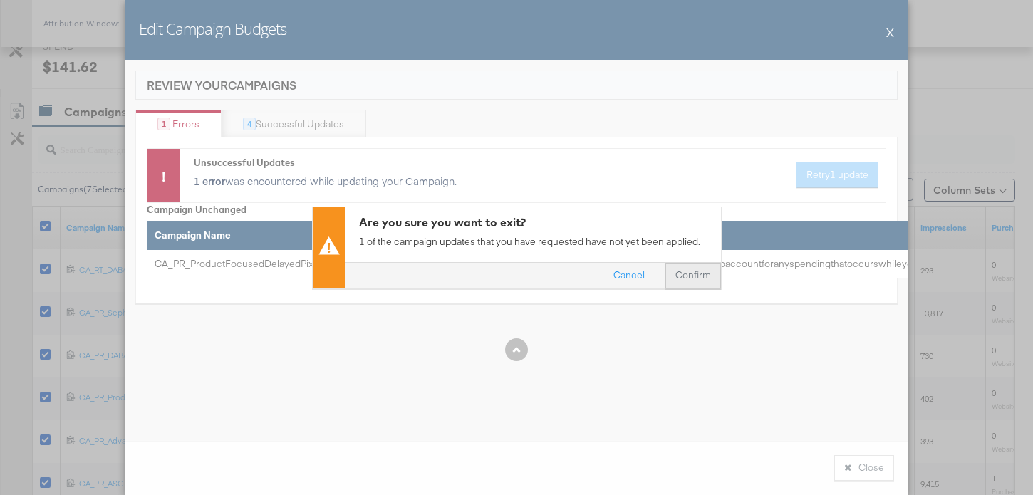
click at [693, 276] on button "Confirm" at bounding box center [693, 276] width 56 height 26
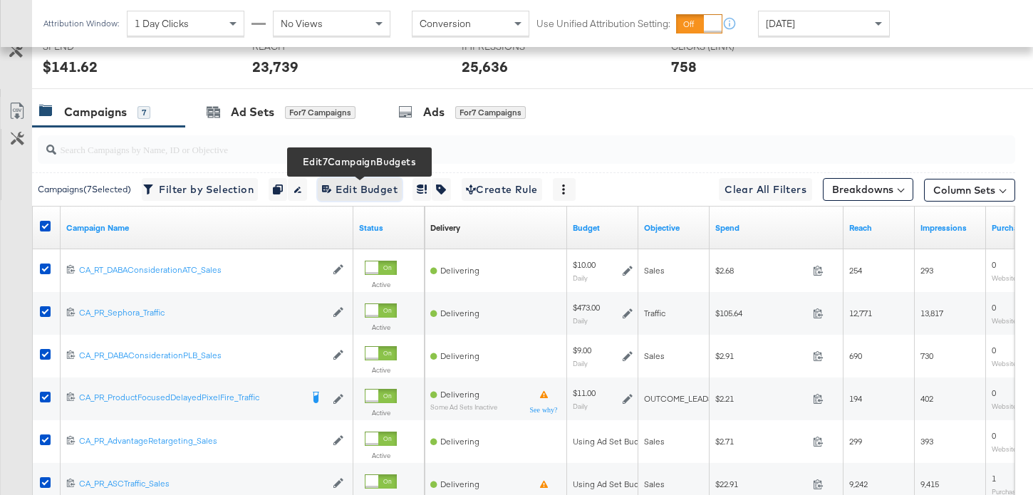
click at [382, 185] on span "Edit 7 Campaign Budgets Edit Budget" at bounding box center [360, 190] width 76 height 18
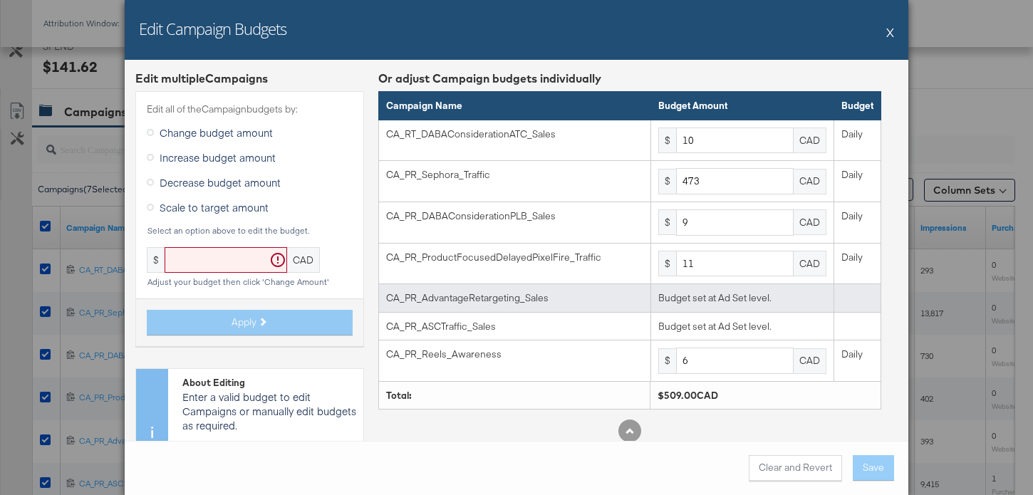
scroll to position [66, 0]
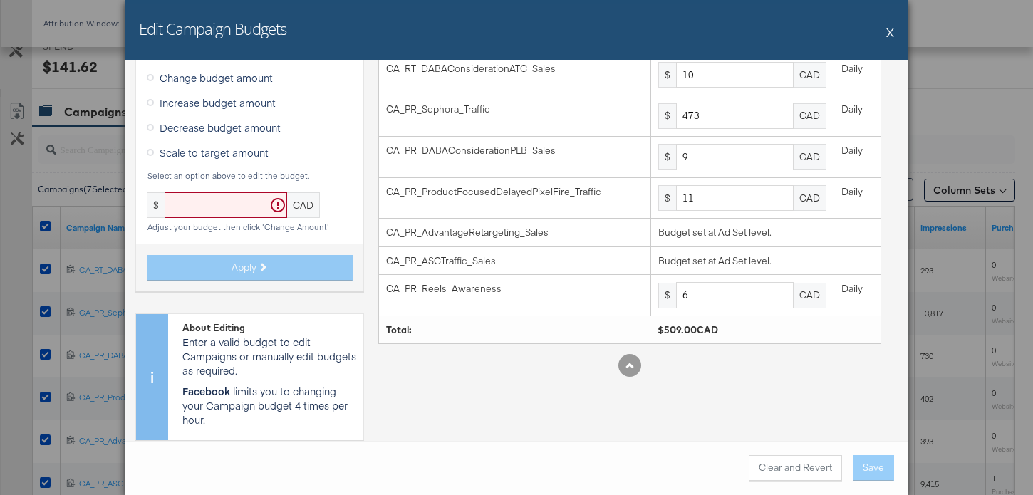
drag, startPoint x: 797, startPoint y: 465, endPoint x: 908, endPoint y: 195, distance: 291.7
click at [908, 195] on div "Edit multiple Campaign s Edit all of the Campaign budgets by: Change budget amo…" at bounding box center [517, 277] width 784 height 435
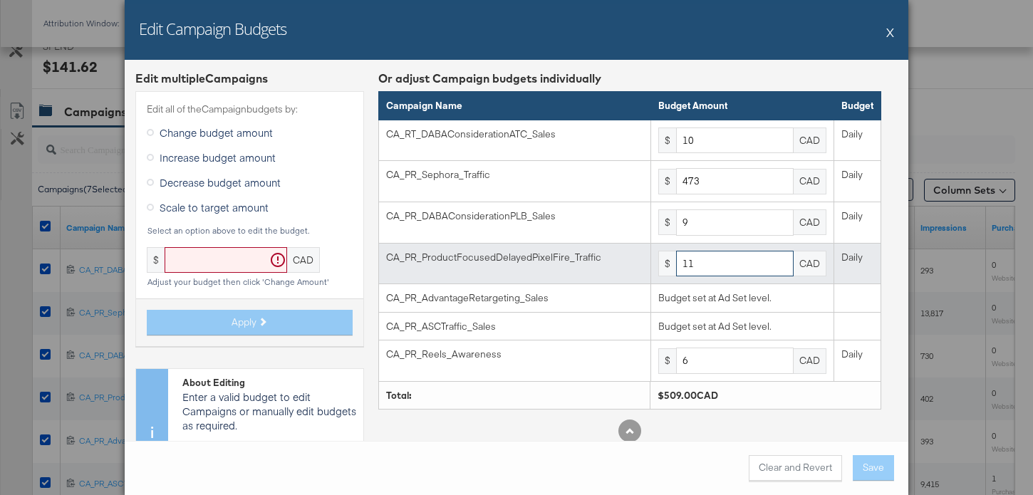
click at [701, 256] on input "11" at bounding box center [735, 264] width 118 height 26
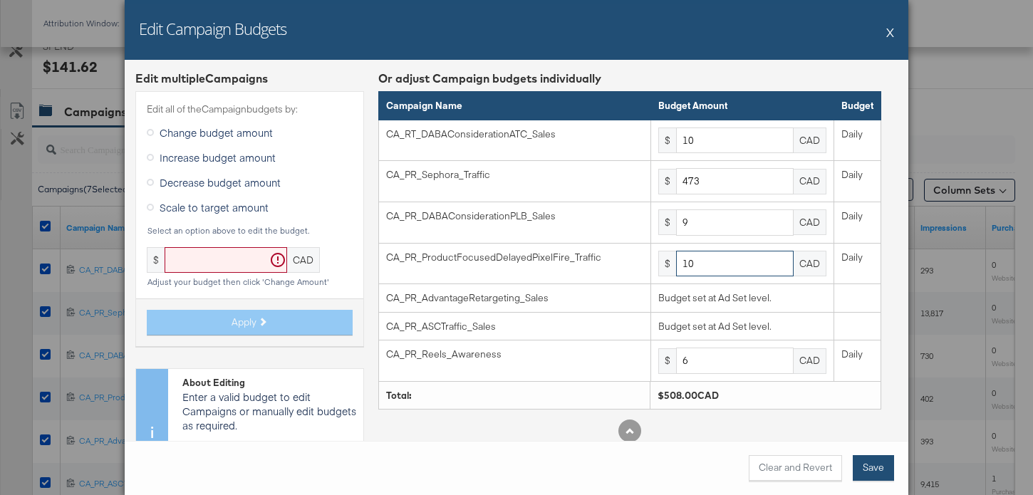
type input "10"
click at [866, 456] on button "Save" at bounding box center [873, 468] width 41 height 26
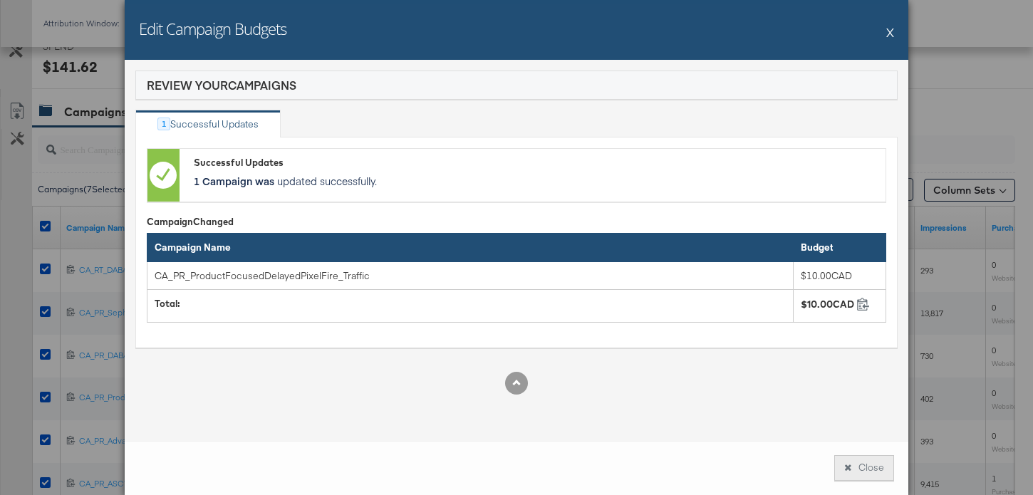
click at [873, 461] on button "Close" at bounding box center [864, 468] width 60 height 26
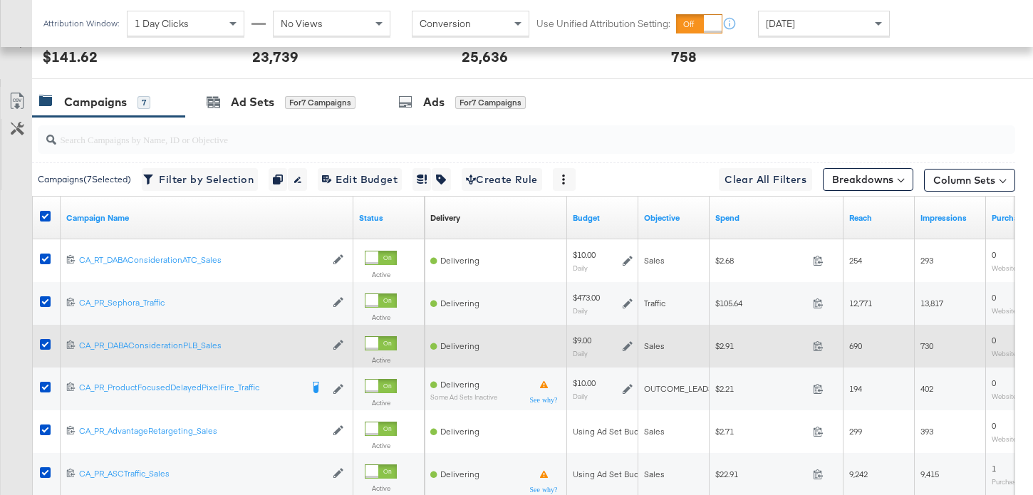
scroll to position [730, 0]
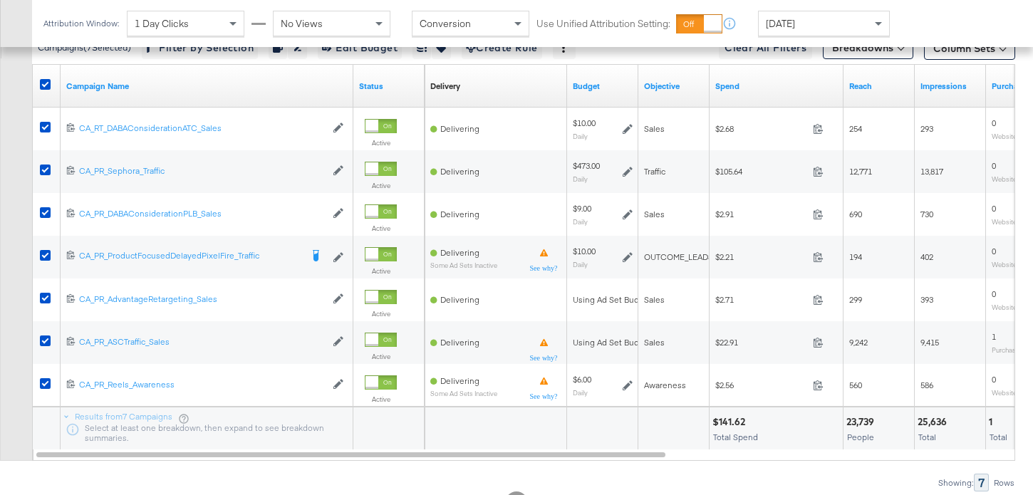
click at [47, 77] on div at bounding box center [47, 86] width 26 height 26
click at [43, 83] on icon at bounding box center [45, 84] width 11 height 11
click at [0, 0] on input "checkbox" at bounding box center [0, 0] width 0 height 0
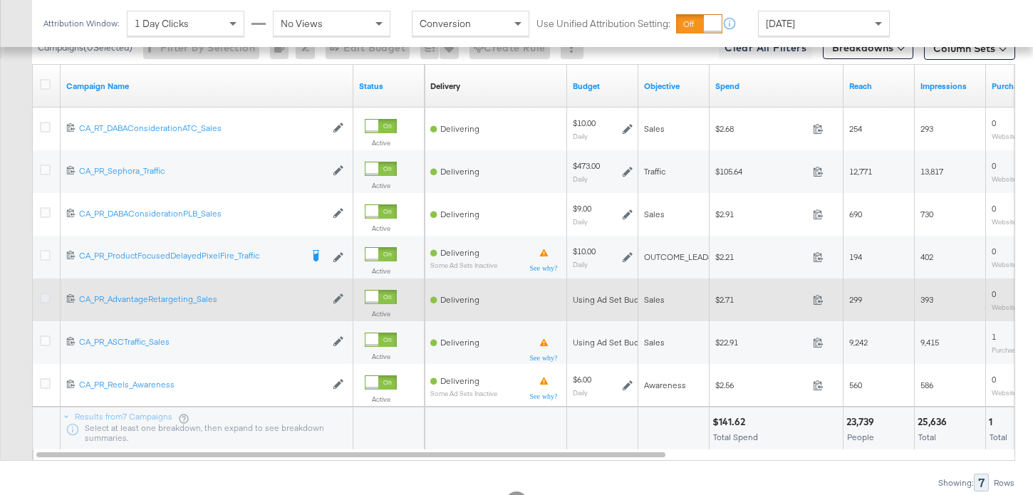
click at [50, 295] on icon at bounding box center [45, 298] width 11 height 11
click at [0, 0] on input "checkbox" at bounding box center [0, 0] width 0 height 0
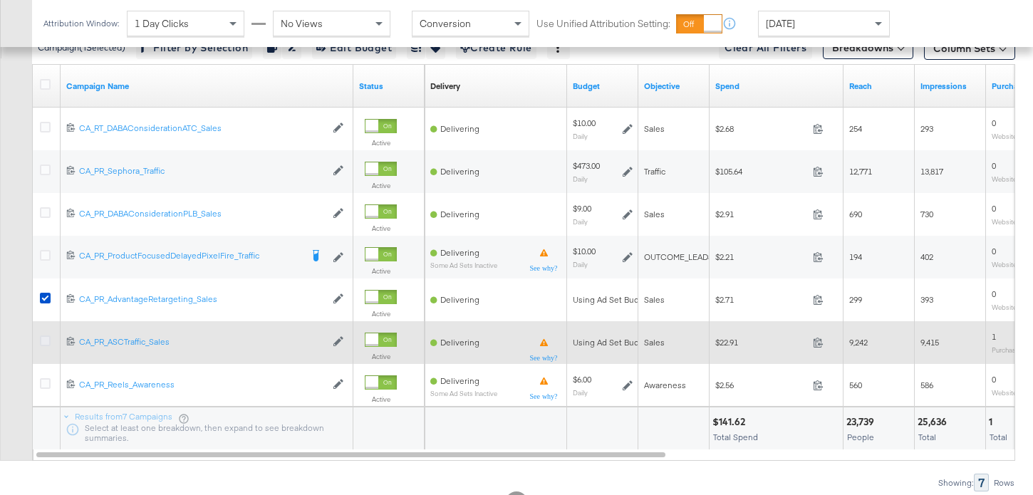
click at [40, 337] on icon at bounding box center [45, 341] width 11 height 11
click at [0, 0] on input "checkbox" at bounding box center [0, 0] width 0 height 0
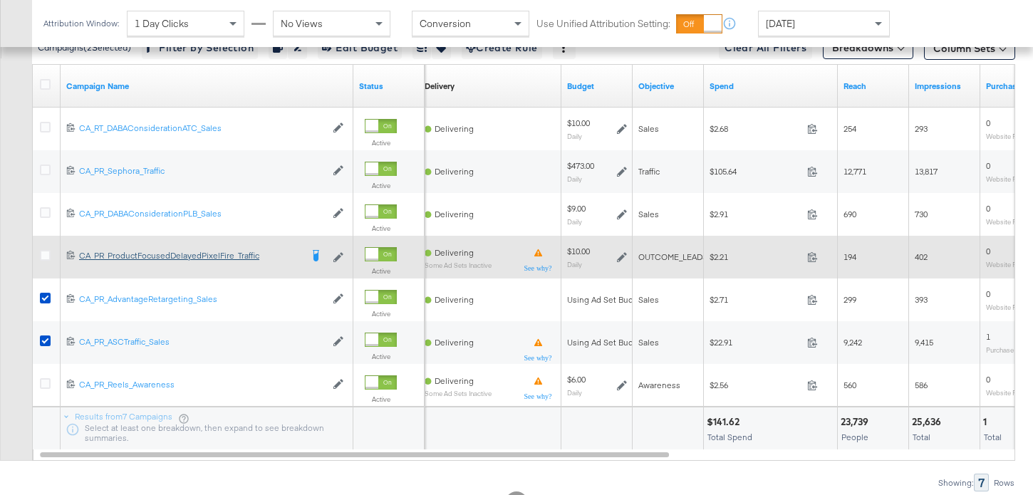
scroll to position [566, 0]
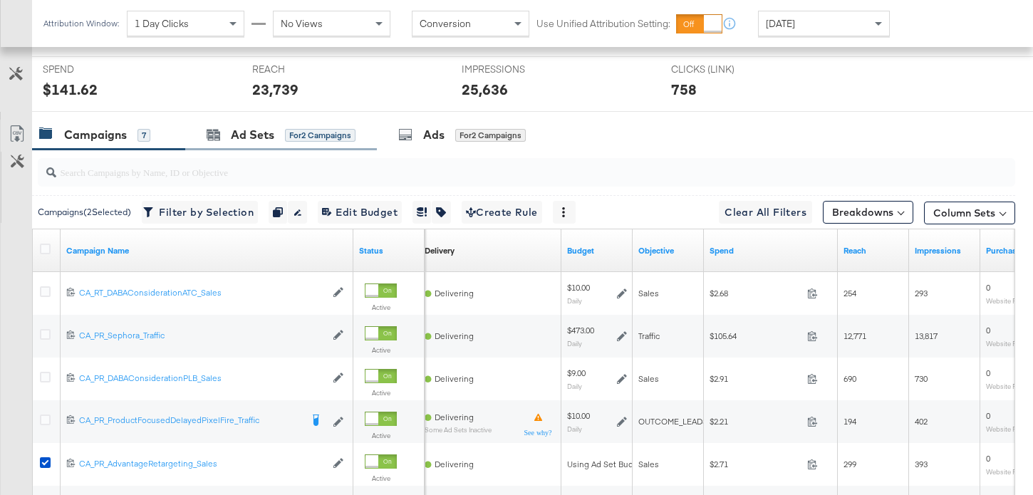
click at [242, 122] on div "Ad Sets for 2 Campaigns" at bounding box center [281, 135] width 192 height 31
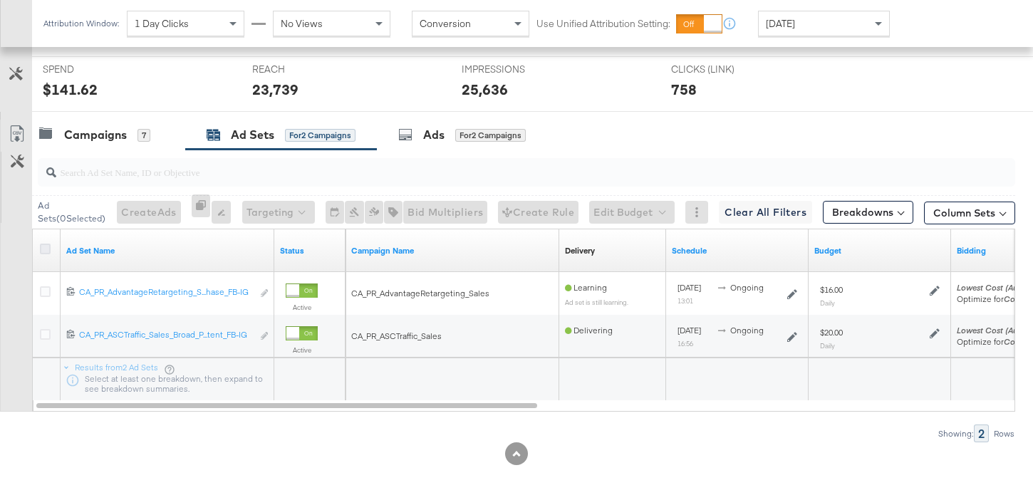
click at [43, 251] on icon at bounding box center [45, 249] width 11 height 11
click at [0, 0] on input "checkbox" at bounding box center [0, 0] width 0 height 0
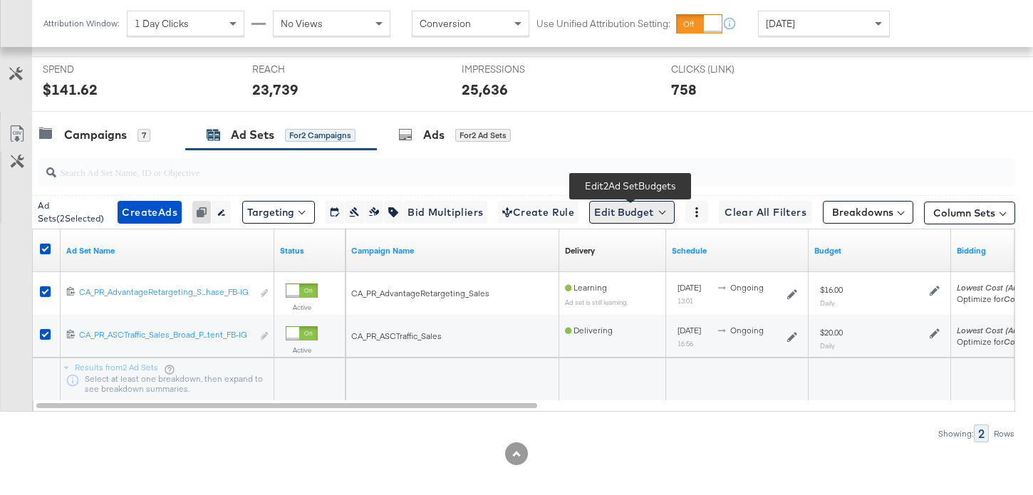
click at [655, 215] on button "Edit Budget" at bounding box center [631, 212] width 85 height 23
click at [660, 254] on span "Edit Ad Set Budget" at bounding box center [636, 249] width 81 height 19
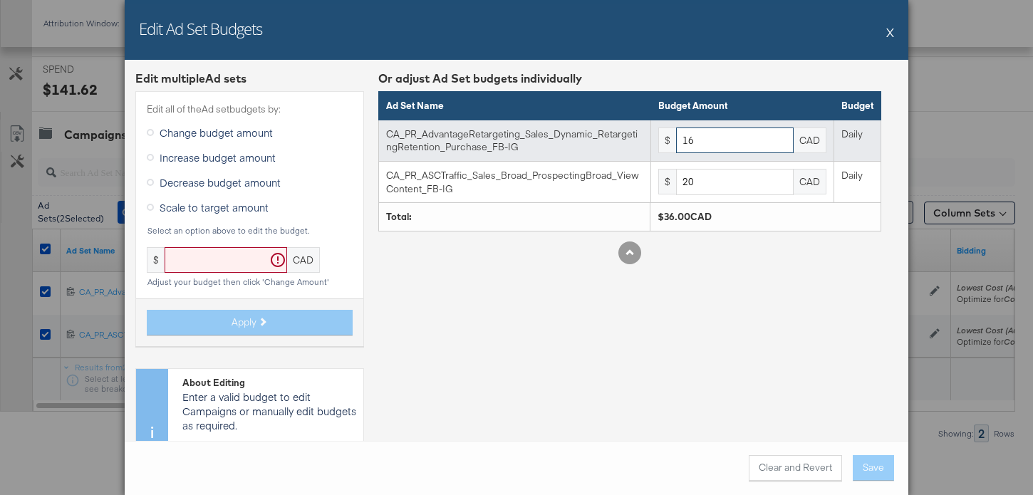
click at [749, 142] on input "16" at bounding box center [735, 141] width 118 height 26
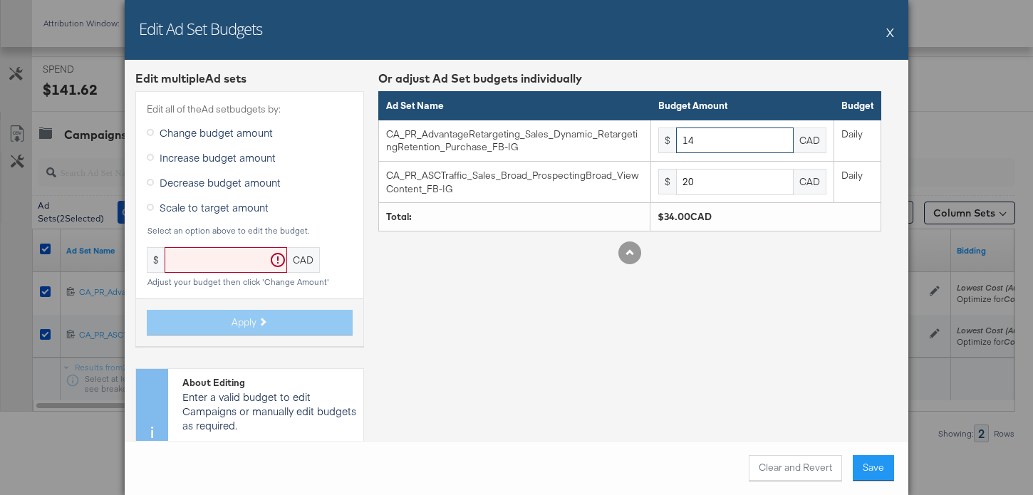
type input "14"
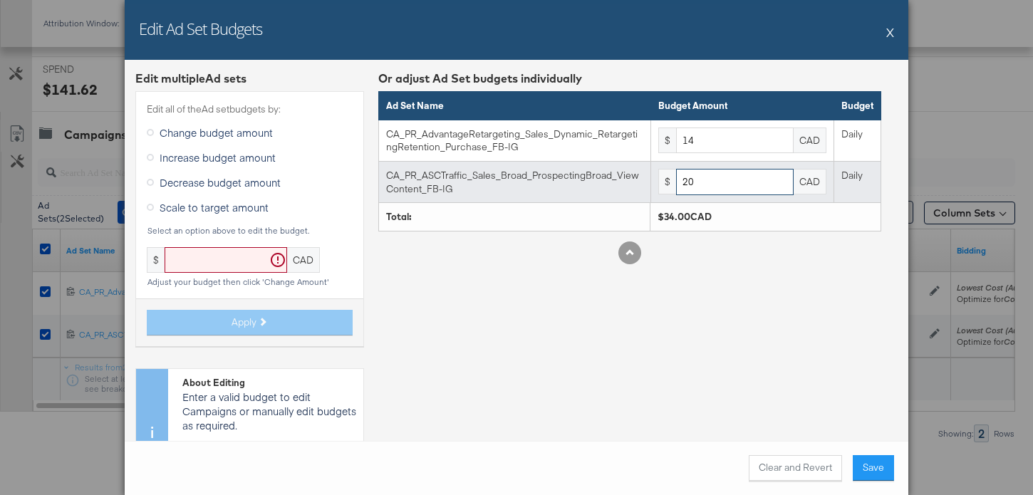
click at [723, 185] on input "20" at bounding box center [735, 182] width 118 height 26
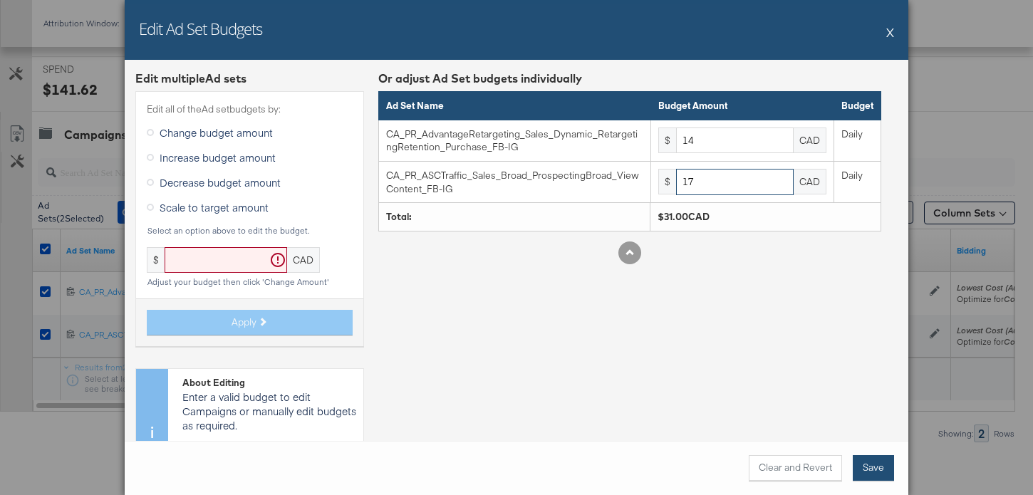
type input "17"
click at [883, 473] on button "Save" at bounding box center [873, 468] width 41 height 26
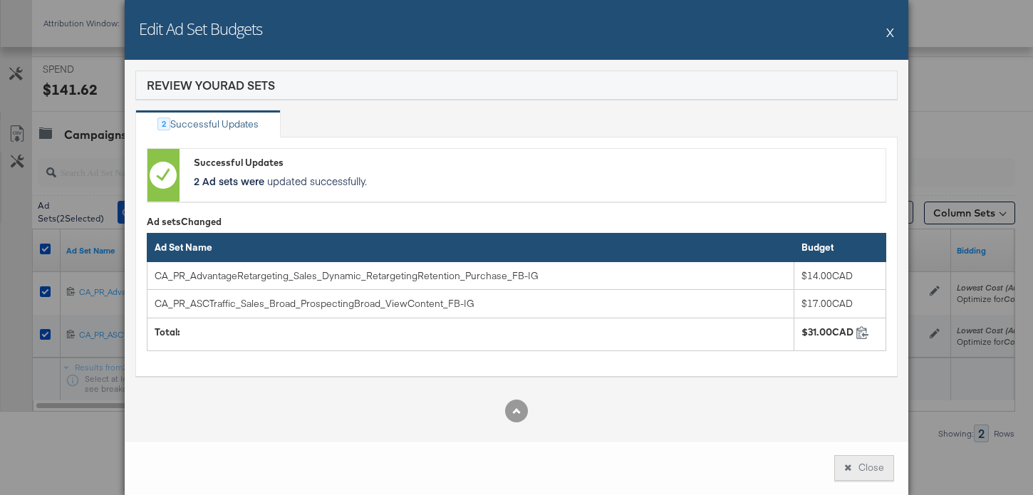
click at [861, 479] on button "Close" at bounding box center [864, 468] width 60 height 26
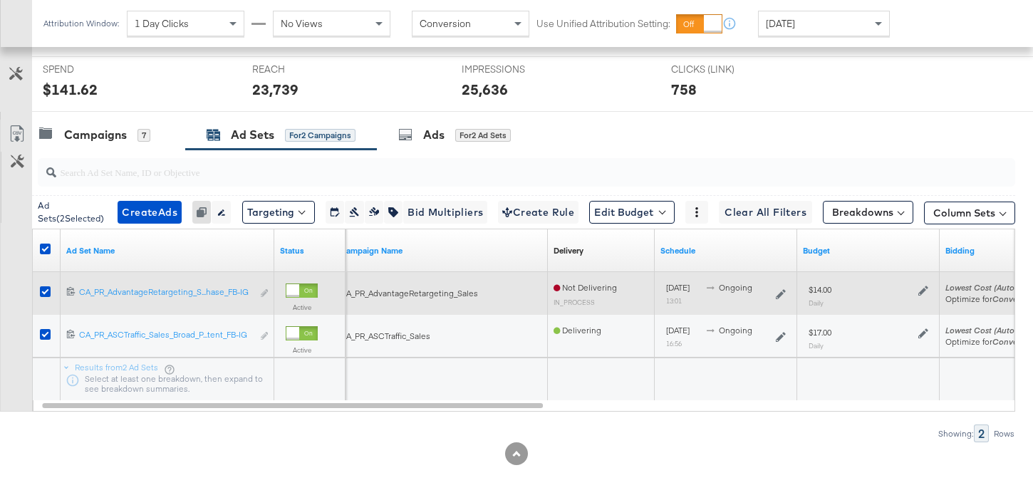
scroll to position [0, 0]
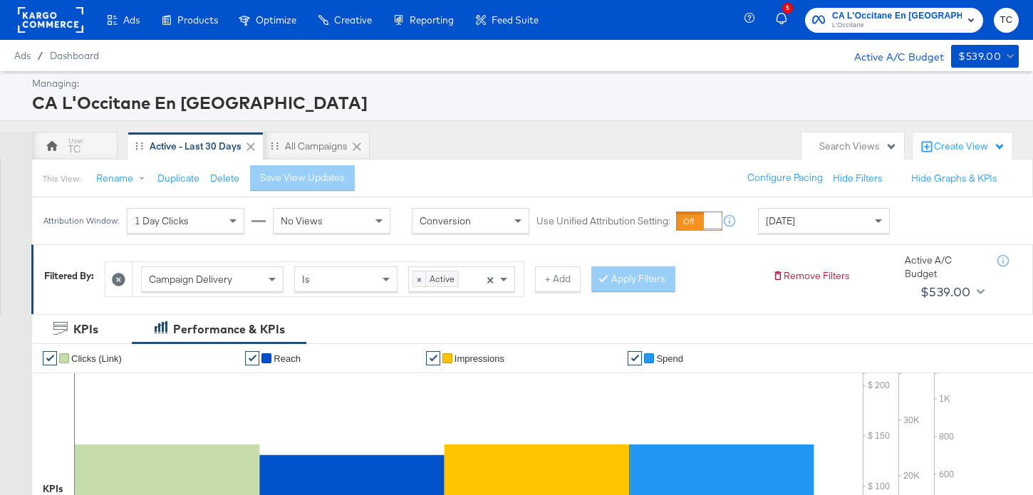
click at [876, 17] on span "CA L'Occitane En Provence" at bounding box center [897, 16] width 130 height 15
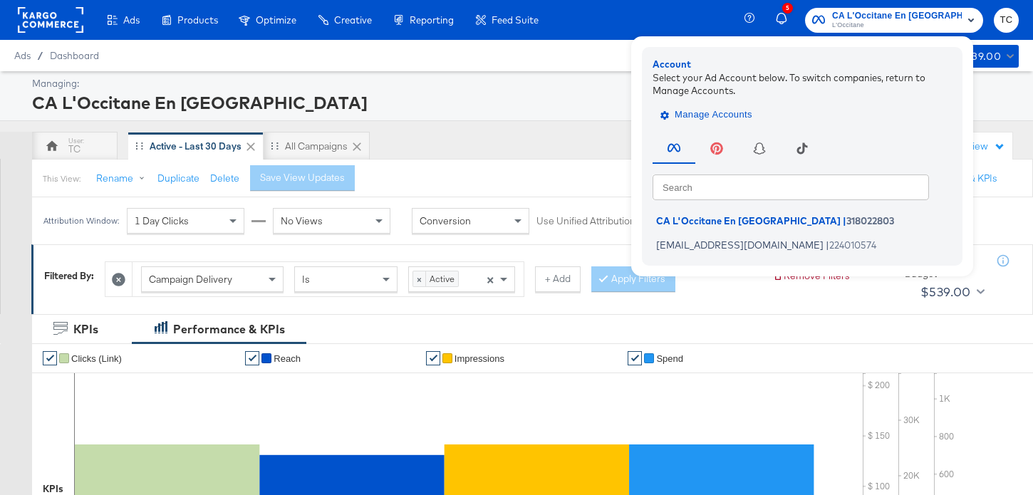
click at [722, 116] on span "Manage Accounts" at bounding box center [707, 115] width 89 height 16
